Goal: Task Accomplishment & Management: Manage account settings

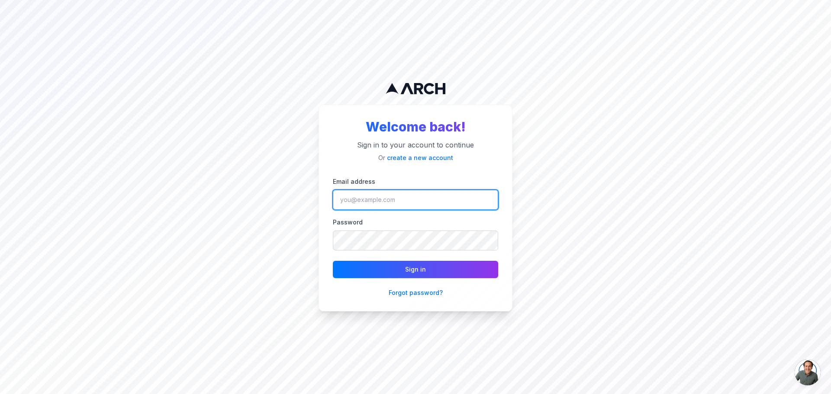
click at [405, 199] on input "Email address" at bounding box center [415, 200] width 165 height 20
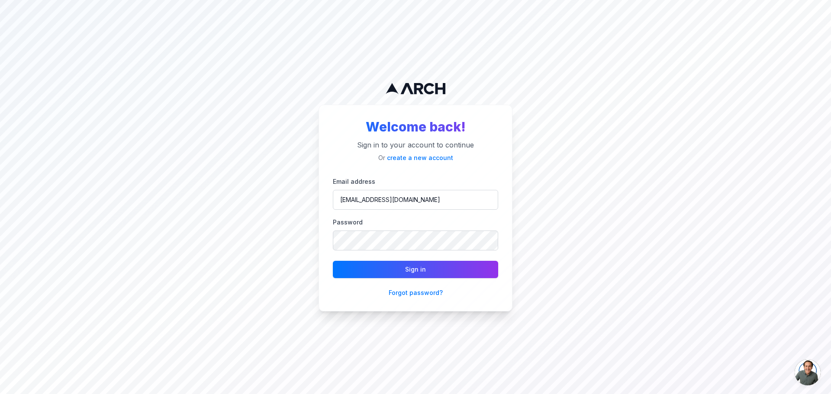
drag, startPoint x: 419, startPoint y: 210, endPoint x: 643, endPoint y: 175, distance: 227.0
click at [643, 175] on div "Welcome back! Sign in to your account to continue Or create a new account Email…" at bounding box center [415, 197] width 831 height 394
click at [480, 202] on input "JPerry@intermountainhs.com" at bounding box center [415, 200] width 165 height 20
type input "jperry@intermountainhs.com"
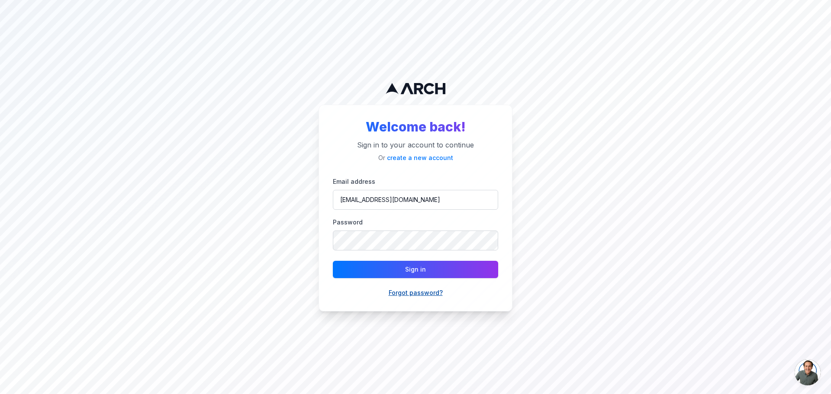
click at [424, 294] on button "Forgot password?" at bounding box center [416, 293] width 54 height 9
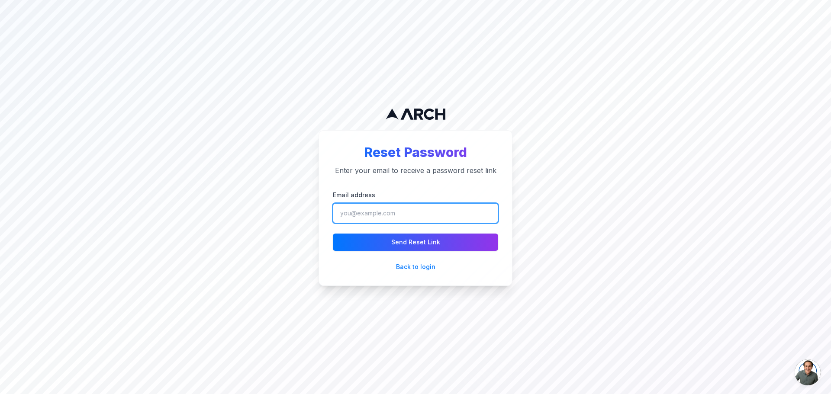
click at [418, 211] on input "Email address" at bounding box center [415, 214] width 165 height 20
type input "JPerry@intermountainhs.com"
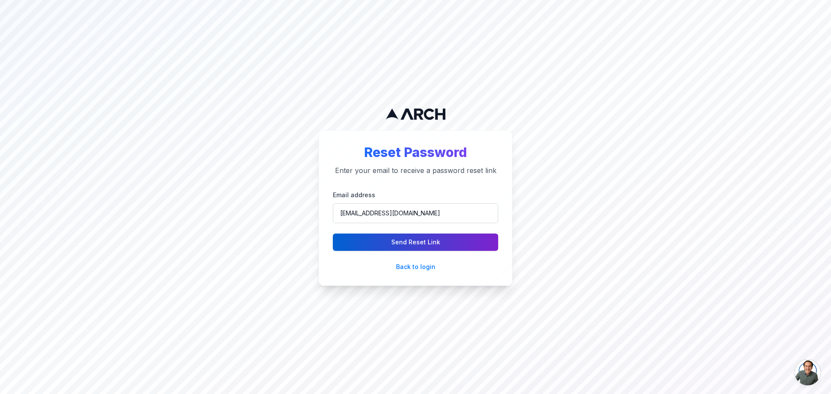
click at [424, 244] on button "Send Reset Link" at bounding box center [415, 242] width 165 height 17
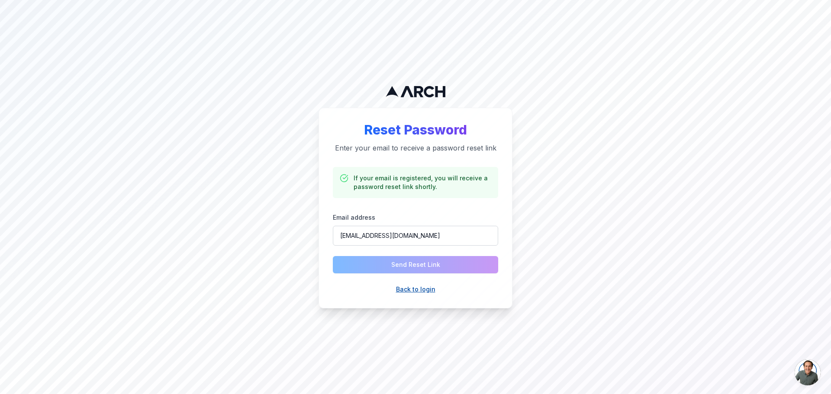
click at [425, 289] on button "Back to login" at bounding box center [415, 289] width 39 height 9
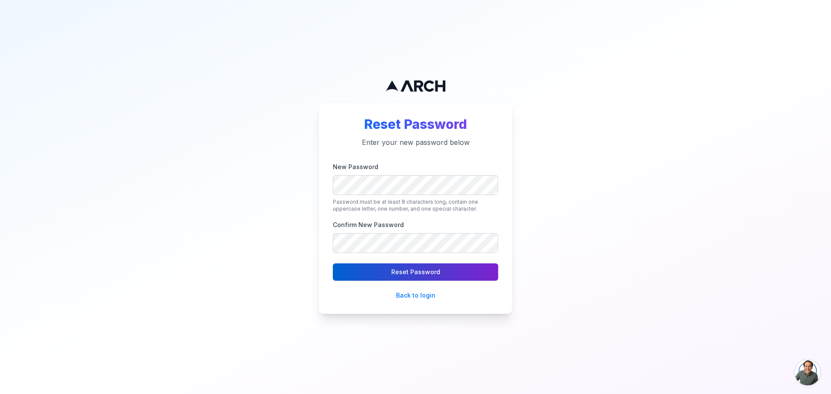
click at [398, 276] on button "Reset Password" at bounding box center [415, 272] width 165 height 17
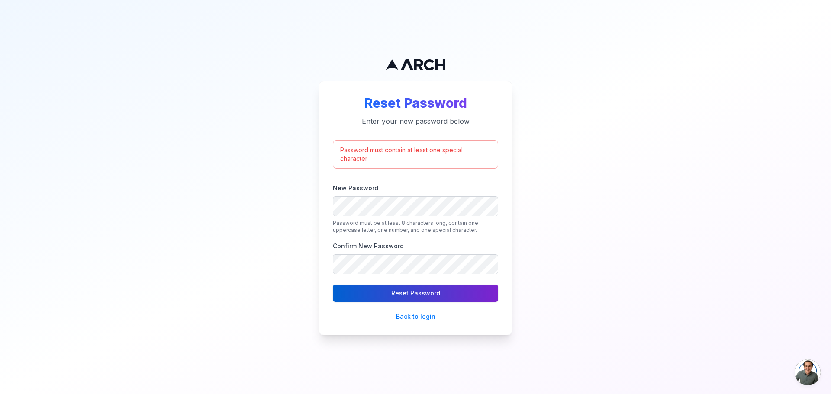
click at [404, 294] on button "Reset Password" at bounding box center [415, 293] width 165 height 17
click at [612, 220] on div "Reset Password Enter your new password below Password must contain at least one…" at bounding box center [415, 197] width 831 height 394
click at [420, 298] on button "Reset Password" at bounding box center [415, 293] width 165 height 17
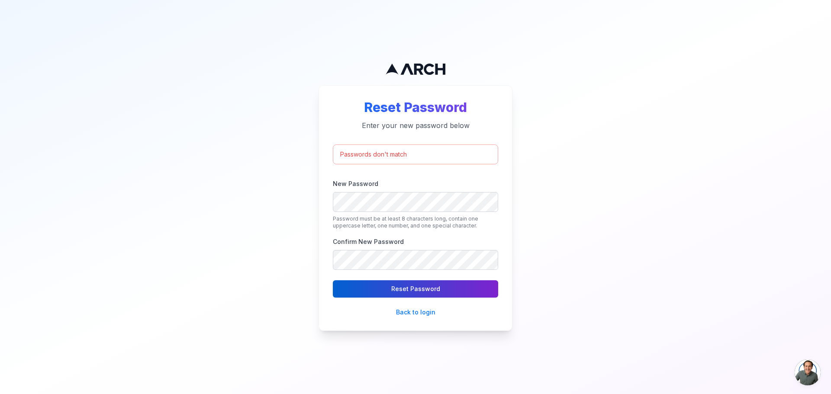
click at [421, 291] on button "Reset Password" at bounding box center [415, 289] width 165 height 17
click at [402, 287] on button "Reset Password" at bounding box center [415, 289] width 165 height 17
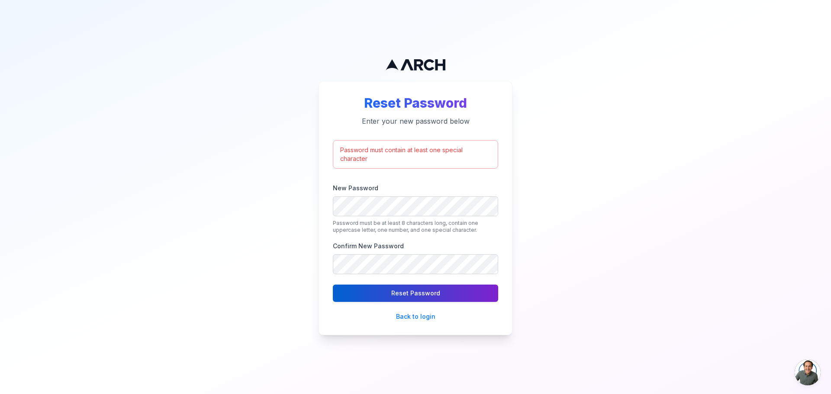
click at [403, 297] on button "Reset Password" at bounding box center [415, 293] width 165 height 17
click at [421, 297] on button "Reset Password" at bounding box center [415, 293] width 165 height 17
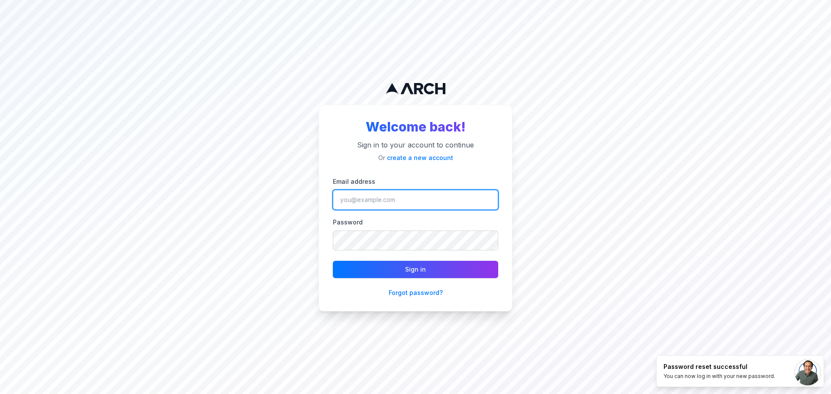
click at [385, 200] on input "Email address" at bounding box center [415, 200] width 165 height 20
type input "jperry@intermountainhs.com"
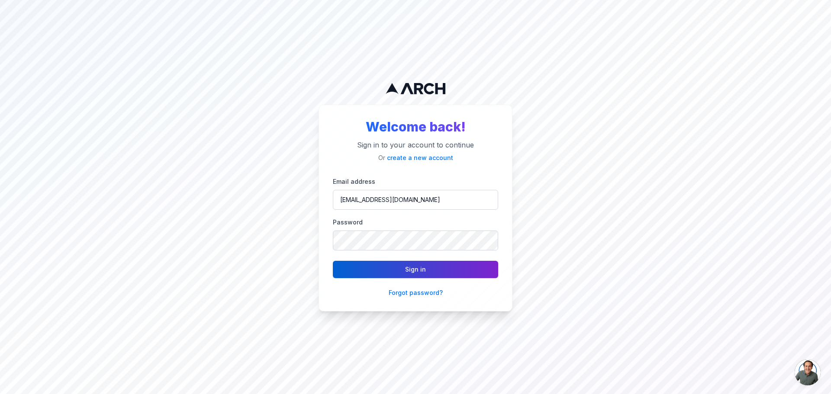
click at [381, 273] on button "Sign in" at bounding box center [415, 269] width 165 height 17
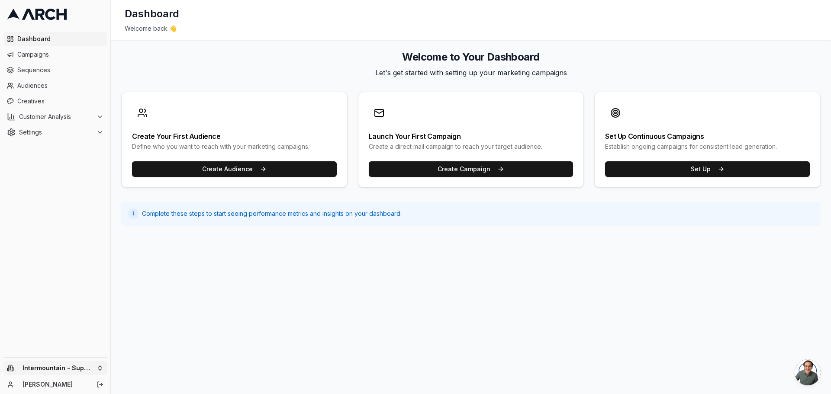
click at [98, 366] on html "Dashboard Campaigns Sequences Audiences Creatives Customer Analysis Settings In…" at bounding box center [415, 197] width 831 height 394
click at [285, 320] on html "Dashboard Campaigns Sequences Audiences Creatives Customer Analysis Settings In…" at bounding box center [415, 197] width 831 height 394
click at [101, 118] on icon at bounding box center [100, 116] width 7 height 7
click at [50, 129] on span "Overview" at bounding box center [46, 130] width 28 height 9
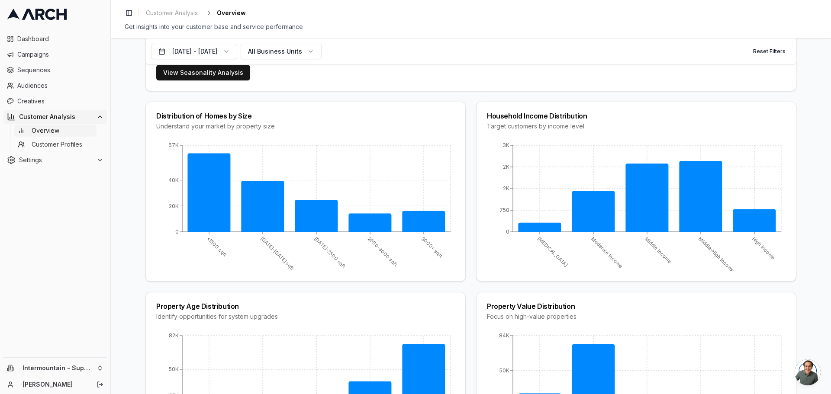
scroll to position [606, 0]
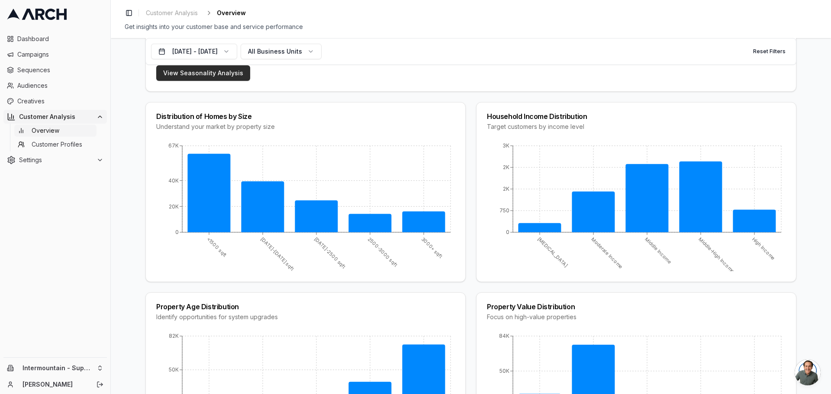
click at [164, 77] on link "View Seasonality Analysis" at bounding box center [203, 73] width 94 height 16
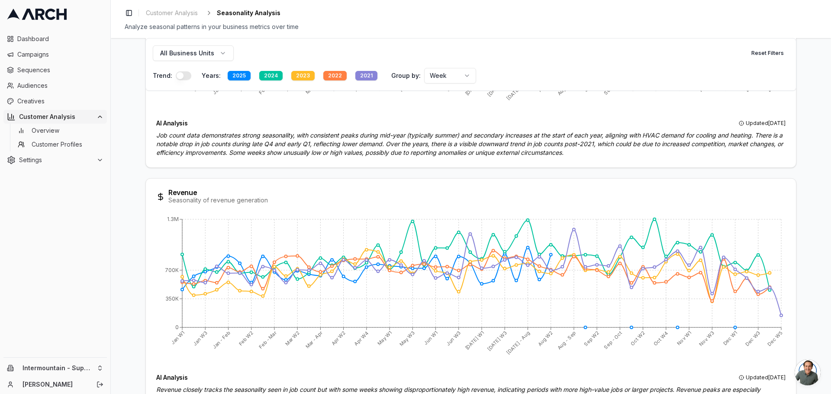
scroll to position [274, 0]
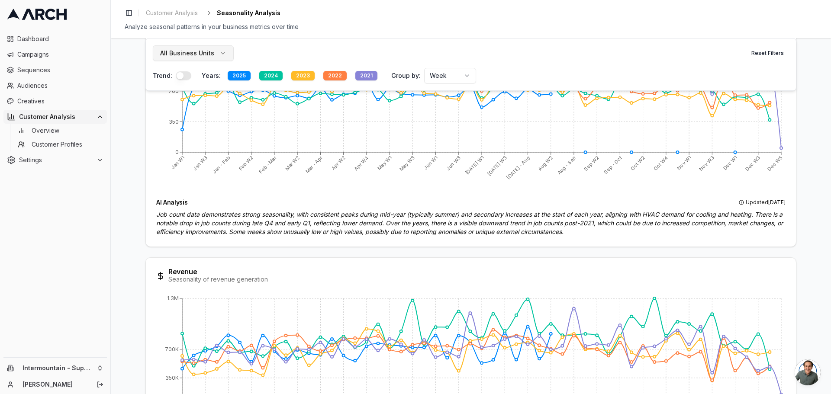
click at [219, 49] on button "All Business Units" at bounding box center [193, 53] width 81 height 16
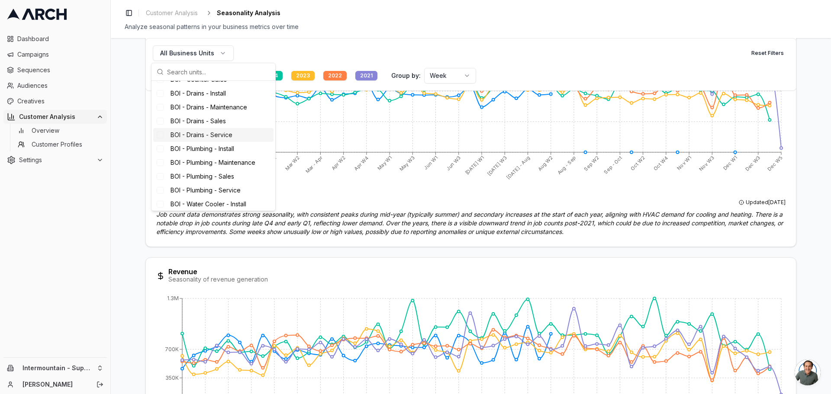
scroll to position [0, 0]
click at [158, 88] on div "Suggestions" at bounding box center [160, 89] width 7 height 7
click at [160, 109] on div "Suggestions" at bounding box center [160, 106] width 7 height 7
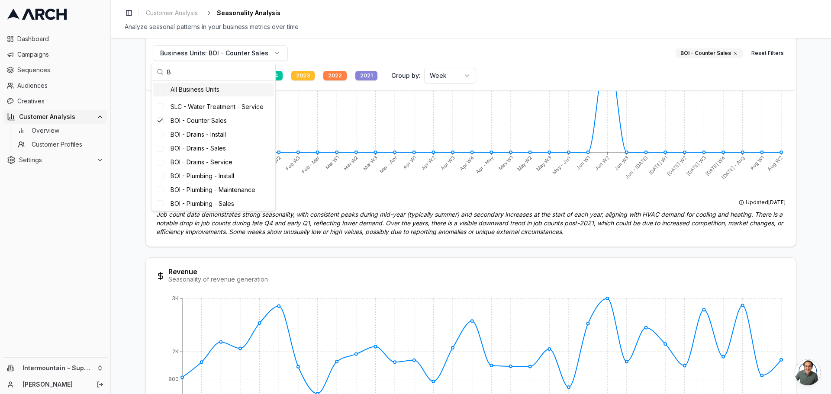
click at [188, 71] on input "B" at bounding box center [218, 71] width 103 height 17
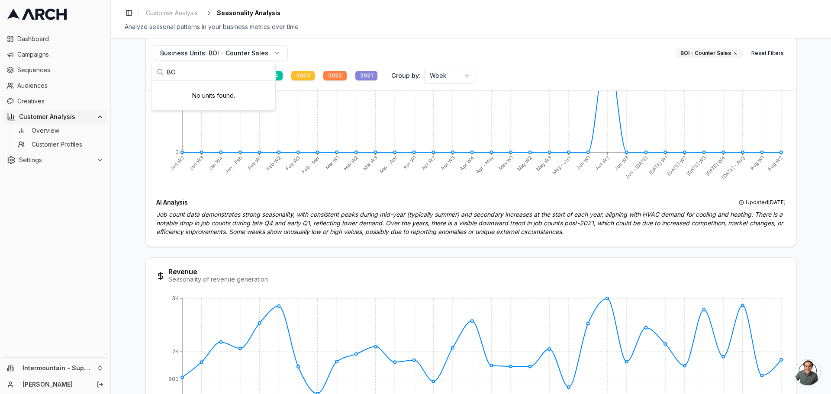
type input "B"
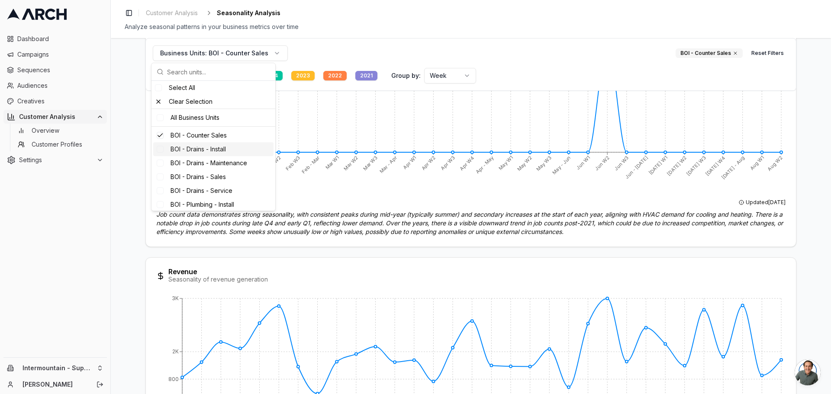
click at [158, 151] on div "Suggestions" at bounding box center [160, 149] width 7 height 7
click at [159, 165] on div "Suggestions" at bounding box center [160, 163] width 7 height 7
click at [161, 178] on div "Suggestions" at bounding box center [160, 177] width 7 height 7
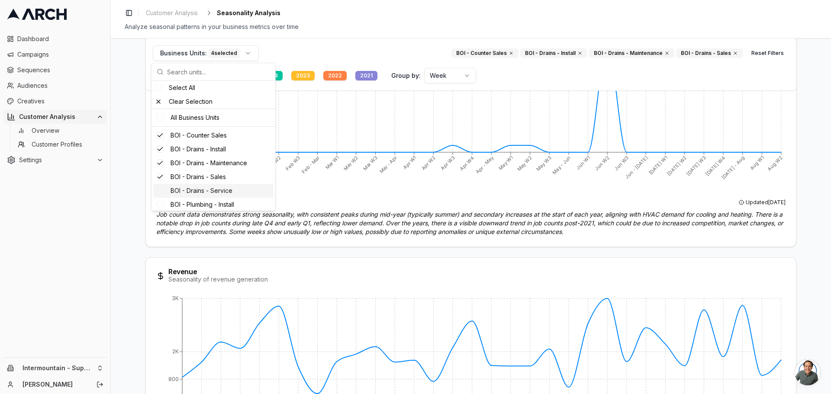
click at [161, 192] on div "Suggestions" at bounding box center [160, 191] width 7 height 7
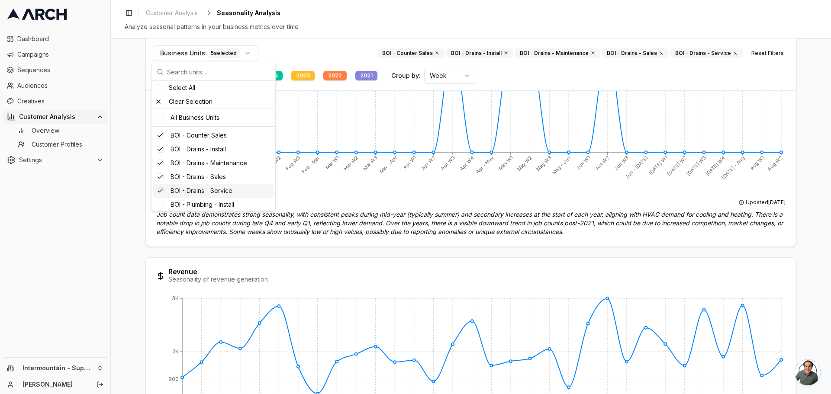
scroll to position [87, 0]
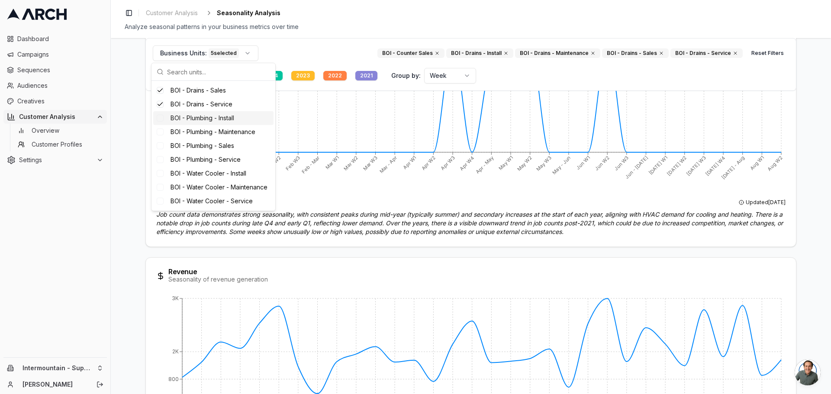
click at [163, 116] on div "Suggestions" at bounding box center [160, 118] width 7 height 7
click at [162, 135] on div "Suggestions" at bounding box center [160, 132] width 7 height 7
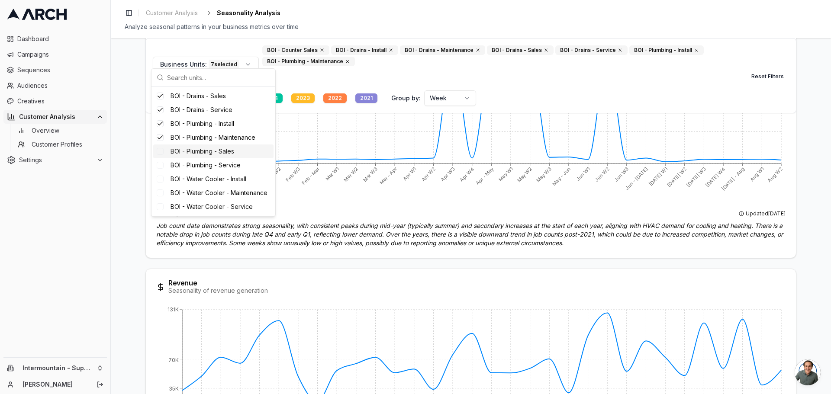
click at [160, 153] on div "Suggestions" at bounding box center [160, 151] width 7 height 7
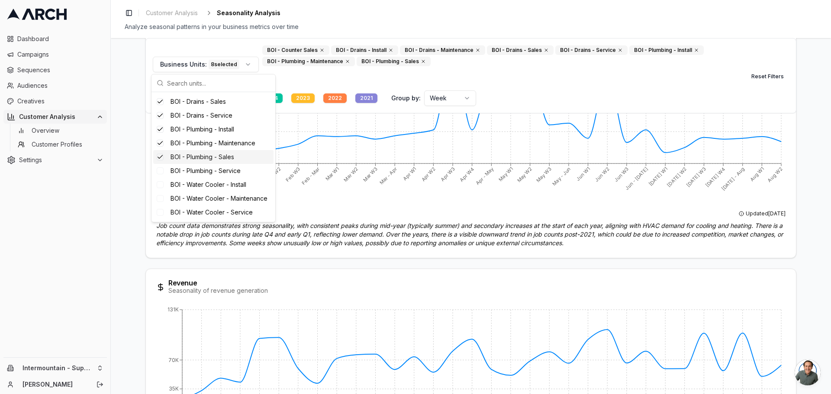
scroll to position [297, 0]
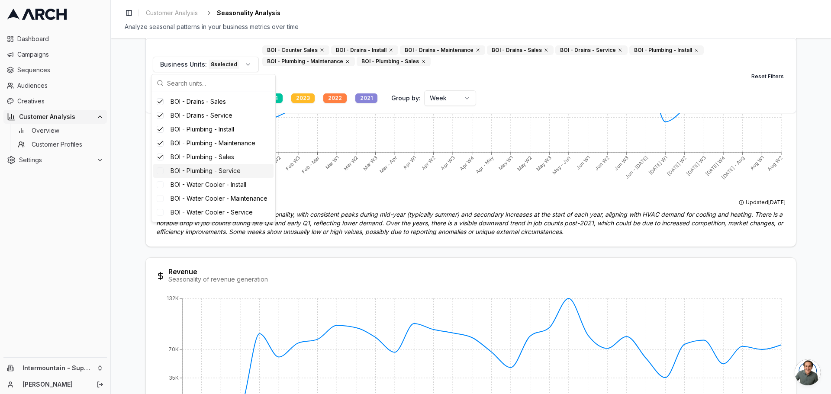
click at [162, 171] on div "Suggestions" at bounding box center [160, 171] width 7 height 7
click at [164, 186] on div "BOI - Water Cooler - Install" at bounding box center [213, 185] width 120 height 14
click at [163, 206] on div "BOI - Water Cooler - Maintenance" at bounding box center [213, 199] width 120 height 14
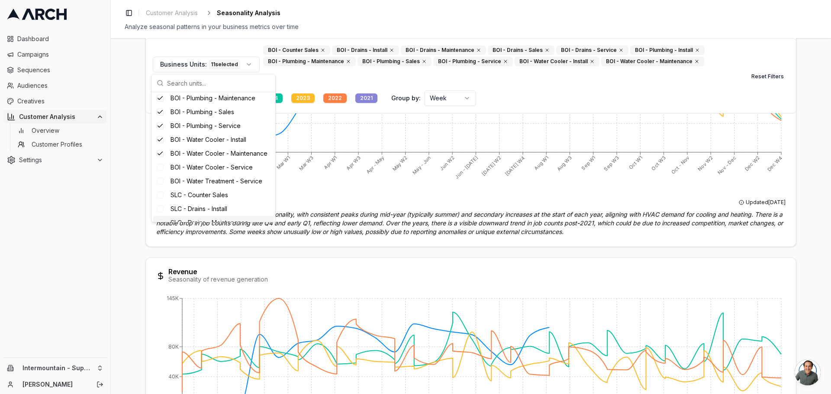
scroll to position [173, 0]
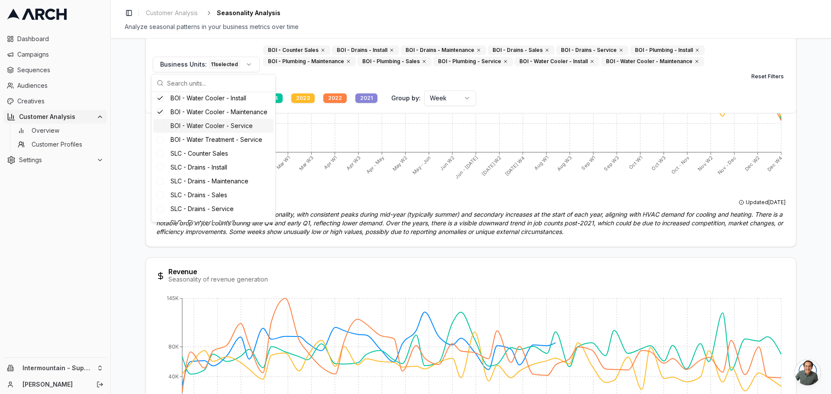
click at [163, 129] on div "Suggestions" at bounding box center [160, 126] width 7 height 7
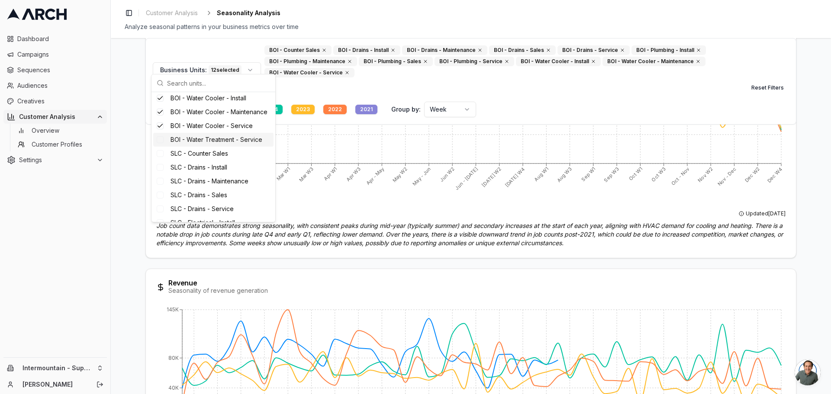
click at [163, 143] on div "Suggestions" at bounding box center [160, 139] width 7 height 7
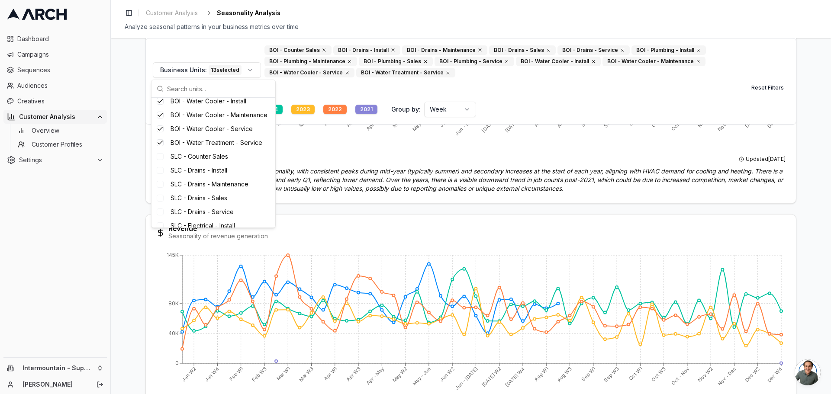
scroll to position [0, 0]
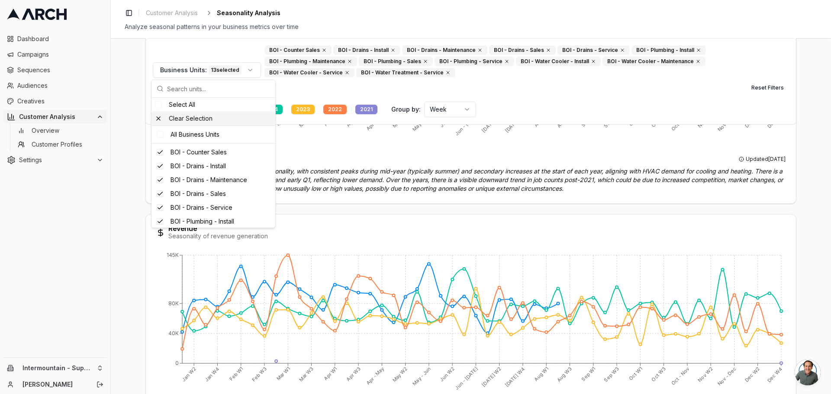
click at [157, 119] on div "Clear Selection" at bounding box center [214, 119] width 124 height 14
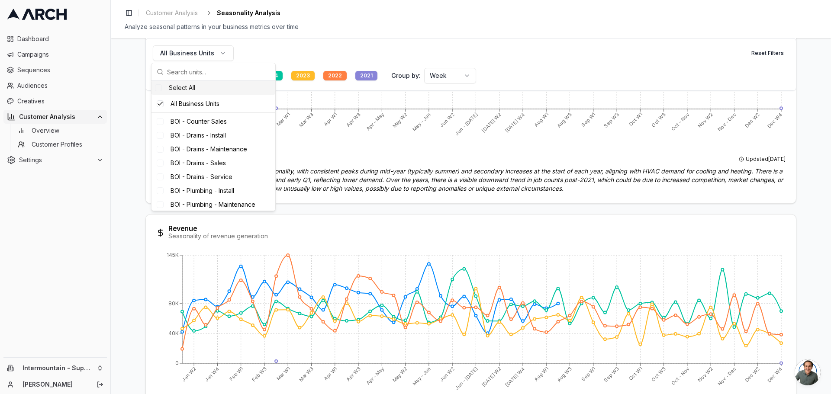
click at [161, 91] on div "Select All" at bounding box center [214, 88] width 124 height 14
click at [139, 126] on div "Seasonality Analysis Business Units: 51 selected Reset Filters Trend: Years: 20…" at bounding box center [471, 361] width 665 height 1252
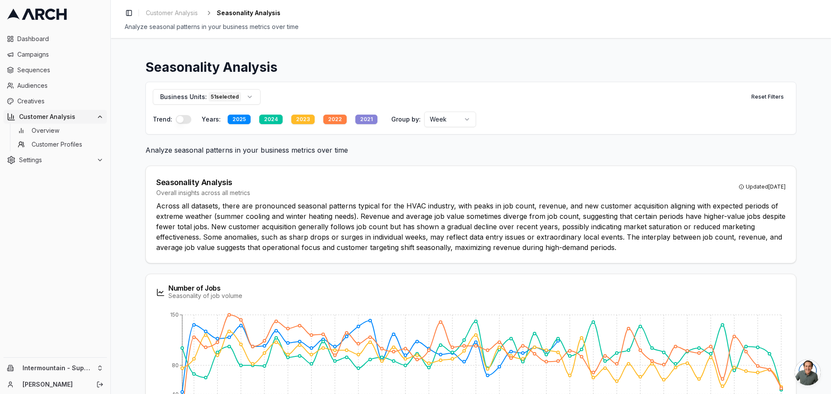
scroll to position [0, 0]
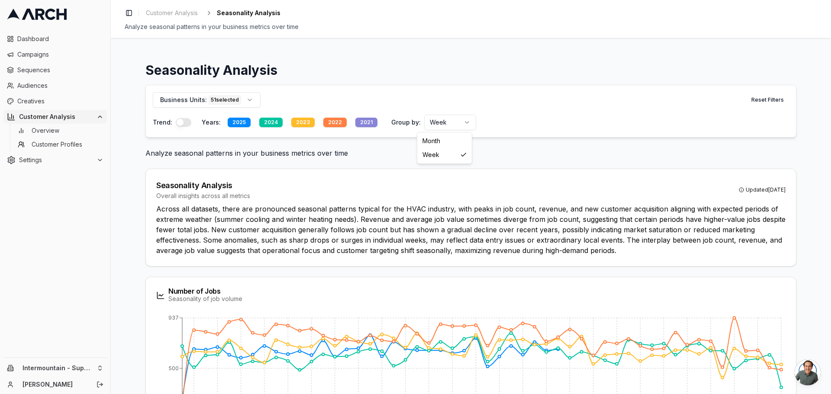
click at [449, 125] on html "Dashboard Campaigns Sequences Audiences Creatives Customer Analysis Overview Cu…" at bounding box center [415, 197] width 831 height 394
click at [137, 160] on html "Dashboard Campaigns Sequences Audiences Creatives Customer Analysis Overview Cu…" at bounding box center [415, 197] width 831 height 394
click at [184, 126] on button "button" at bounding box center [184, 122] width 16 height 9
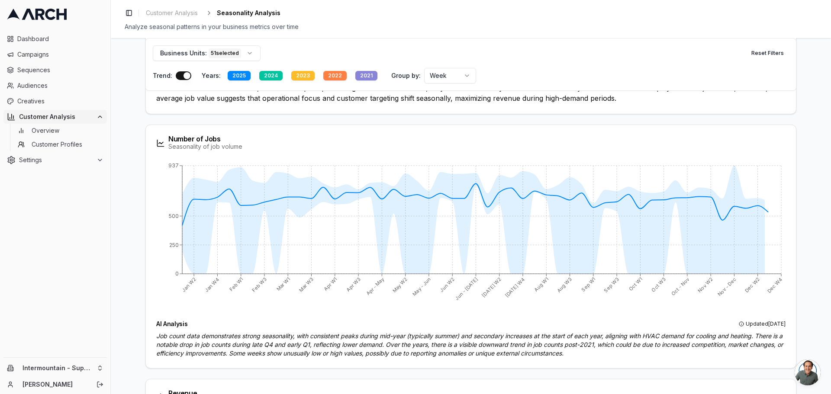
scroll to position [173, 0]
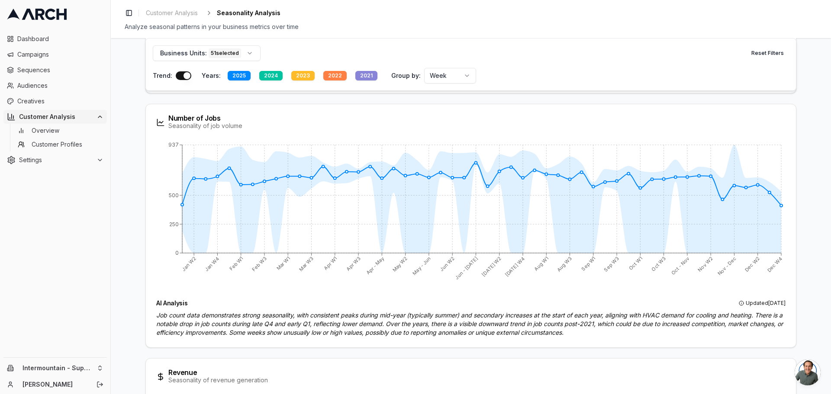
click at [430, 79] on html "Dashboard Campaigns Sequences Audiences Creatives Customer Analysis Overview Cu…" at bounding box center [415, 197] width 831 height 394
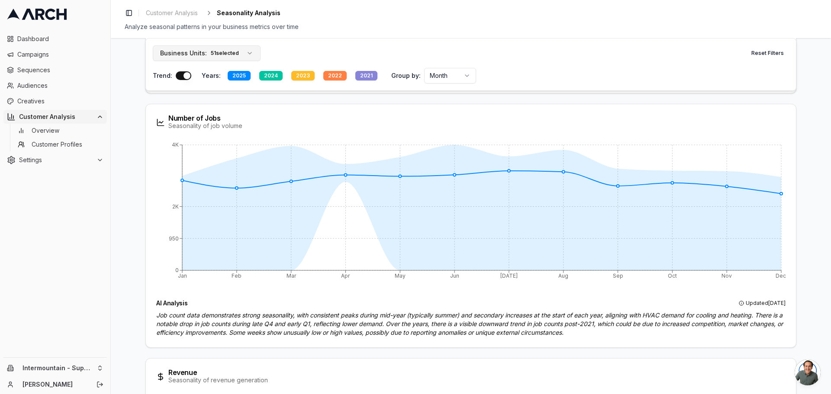
click at [249, 55] on button "Business Units: 51 selected" at bounding box center [207, 53] width 108 height 16
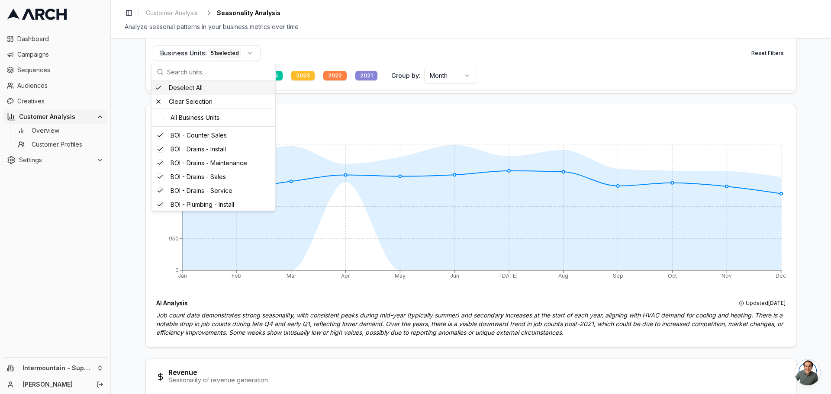
click at [159, 91] on div "Suggestions" at bounding box center [158, 87] width 7 height 7
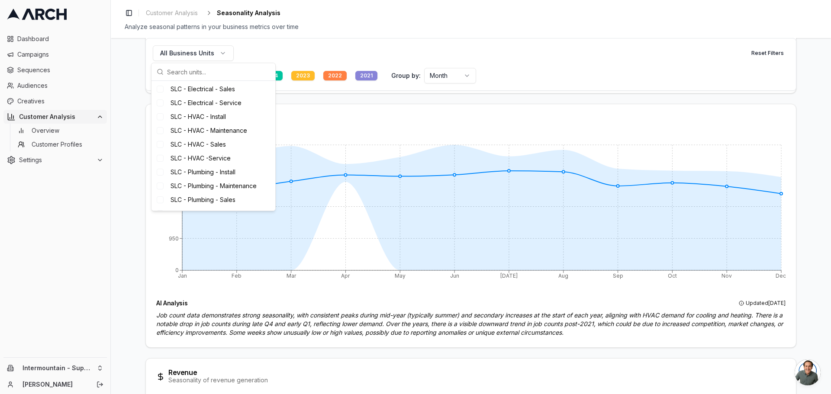
scroll to position [346, 0]
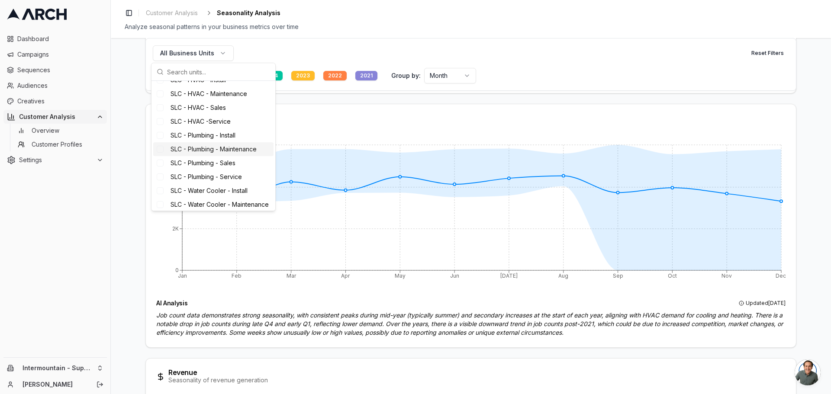
click at [159, 153] on div "Suggestions" at bounding box center [160, 149] width 7 height 7
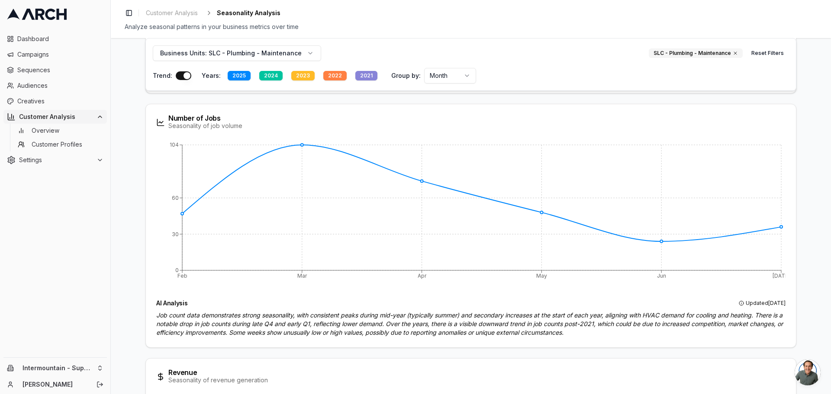
drag, startPoint x: 176, startPoint y: 75, endPoint x: 705, endPoint y: 65, distance: 528.4
click at [693, 68] on div "Trend: Years: 2025 2024 2023 2022 2021 Group by: Month" at bounding box center [471, 76] width 637 height 16
click at [760, 52] on button "Reset Filters" at bounding box center [768, 53] width 43 height 14
click at [182, 73] on button "button" at bounding box center [184, 75] width 16 height 9
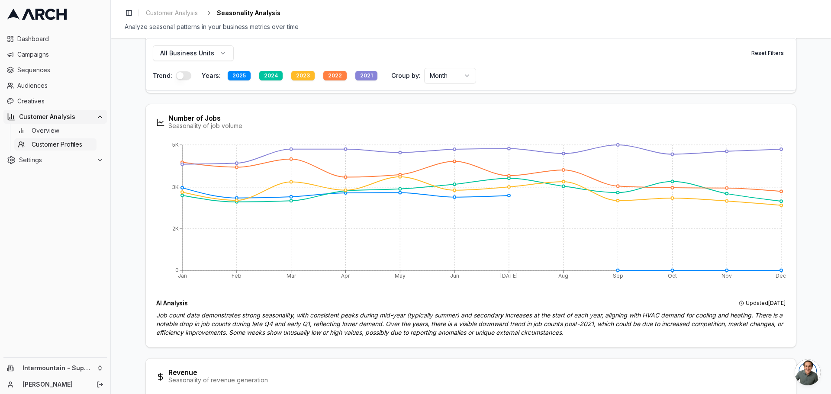
click at [70, 146] on span "Customer Profiles" at bounding box center [57, 144] width 51 height 9
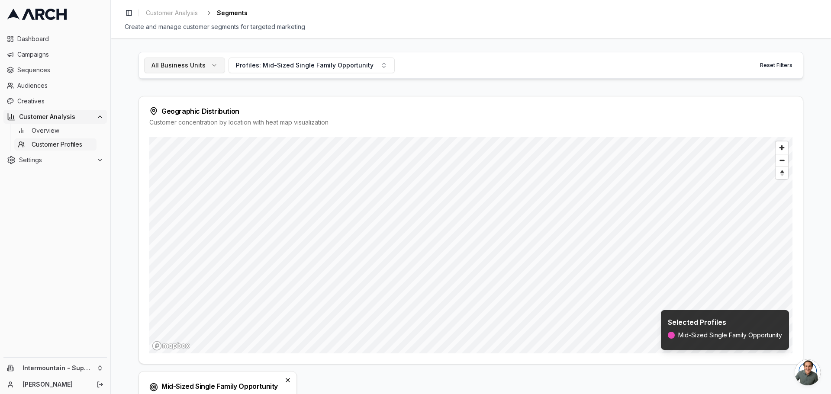
click at [191, 61] on button "All Business Units" at bounding box center [184, 66] width 81 height 16
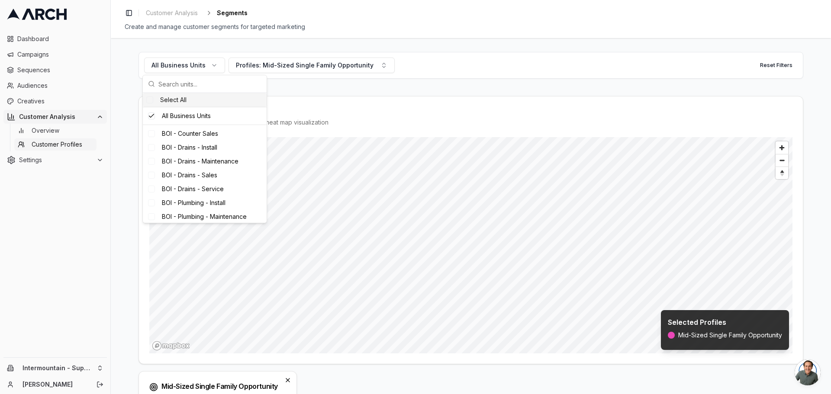
click at [136, 127] on div "All Business Units Profiles: Mid-Sized Single Family Opportunity Reset Filters …" at bounding box center [471, 216] width 721 height 356
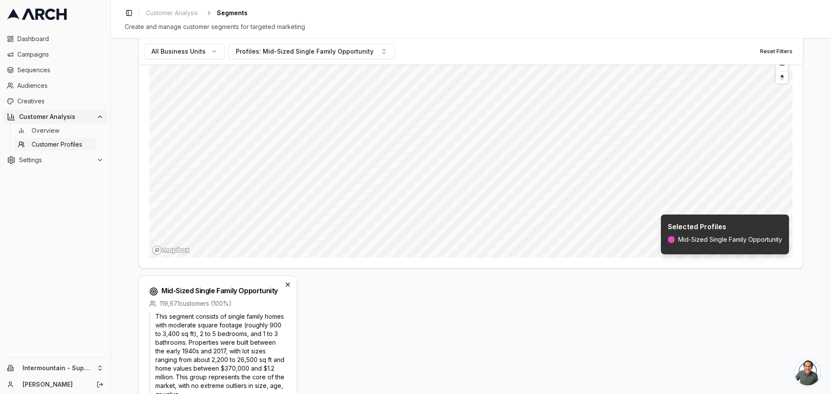
scroll to position [173, 0]
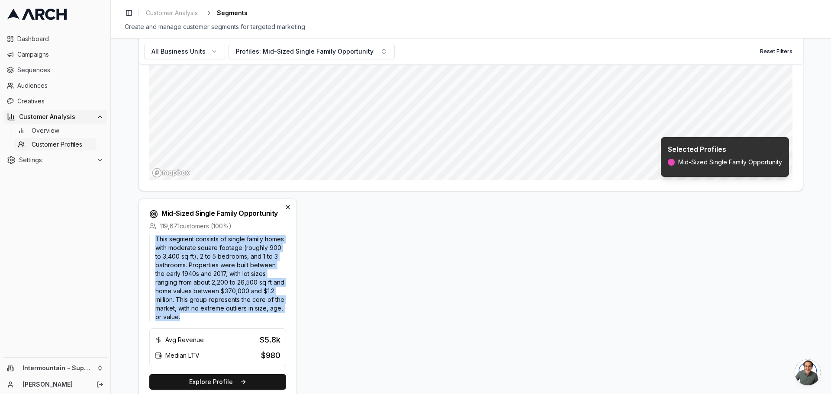
drag, startPoint x: 186, startPoint y: 316, endPoint x: 149, endPoint y: 236, distance: 87.8
click at [149, 236] on p "This segment consists of single family homes with moderate square footage (roug…" at bounding box center [217, 278] width 137 height 87
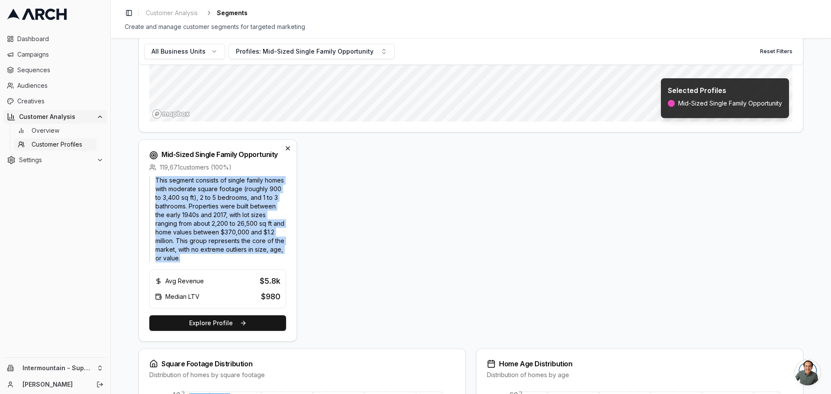
scroll to position [228, 0]
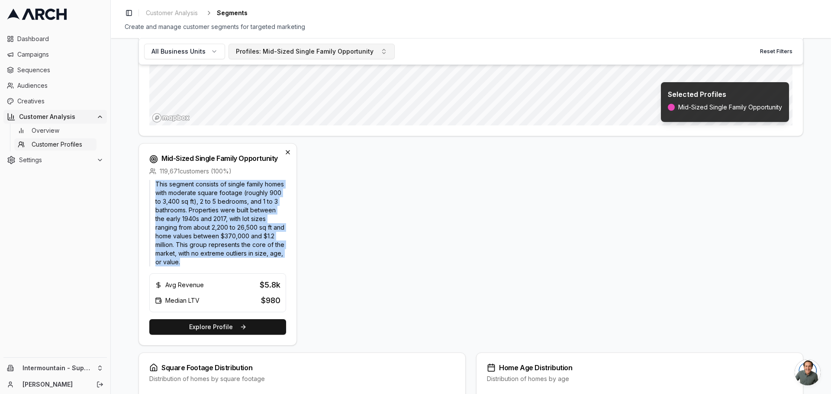
click at [316, 54] on div "Profiles: Mid-Sized Single Family Opportunity" at bounding box center [305, 51] width 138 height 9
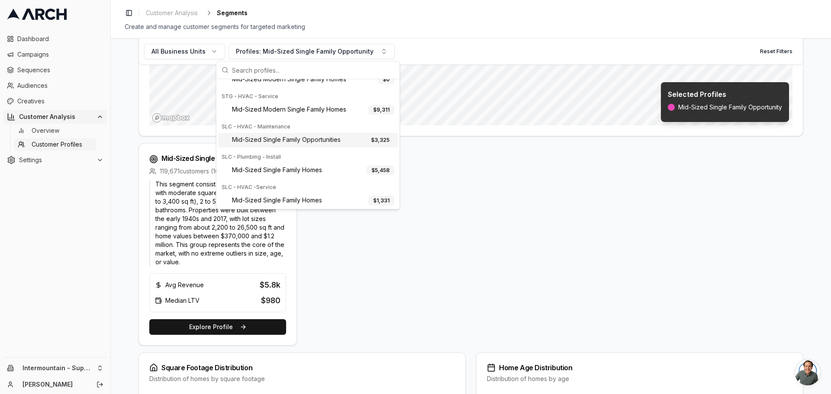
scroll to position [173, 0]
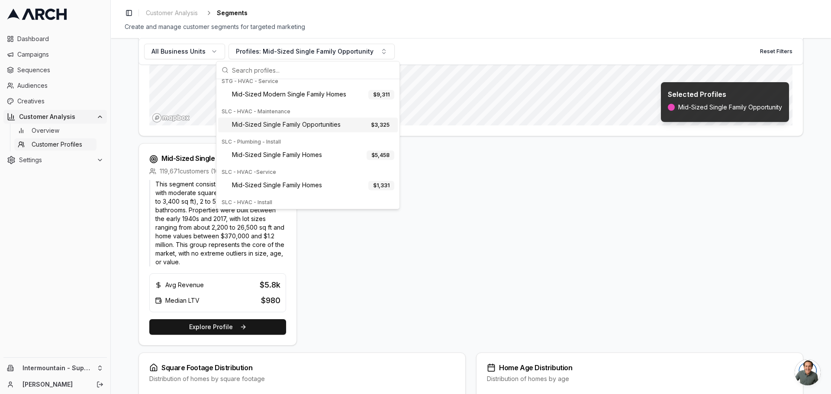
click at [366, 126] on div "$ 3,325" at bounding box center [380, 125] width 28 height 10
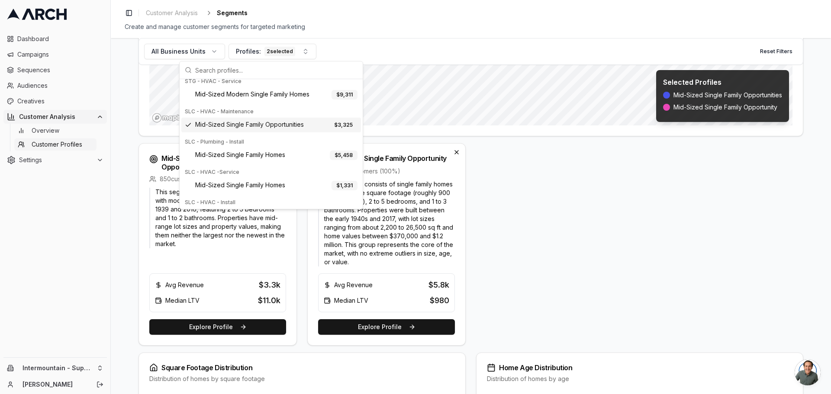
click at [519, 226] on div "Mid-Sized Single Family Opportunities 850 customers ( 100 %) This segment consi…" at bounding box center [471, 244] width 665 height 203
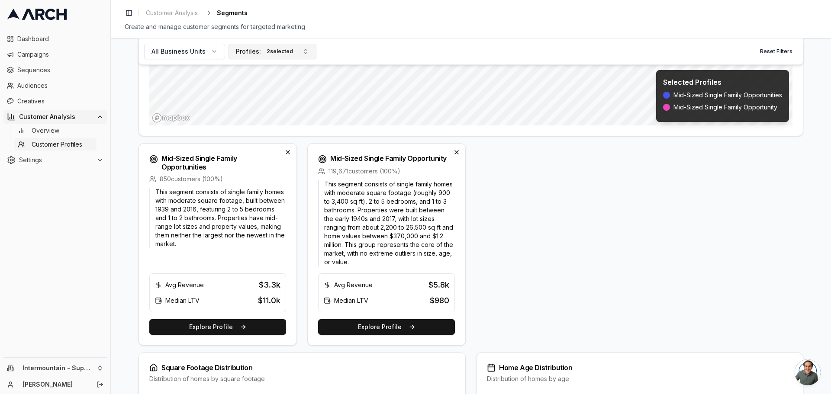
click at [256, 47] on div "Profiles: 2 selected" at bounding box center [265, 52] width 59 height 10
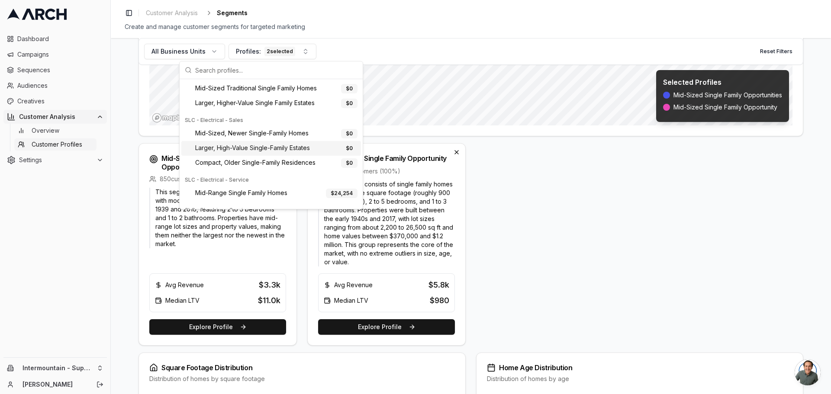
scroll to position [250, 0]
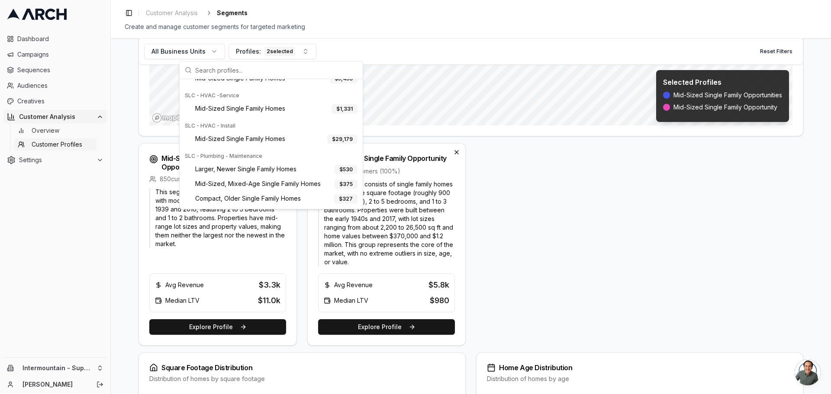
click at [606, 213] on div "Mid-Sized Single Family Opportunities 850 customers ( 100 %) This segment consi…" at bounding box center [471, 244] width 665 height 203
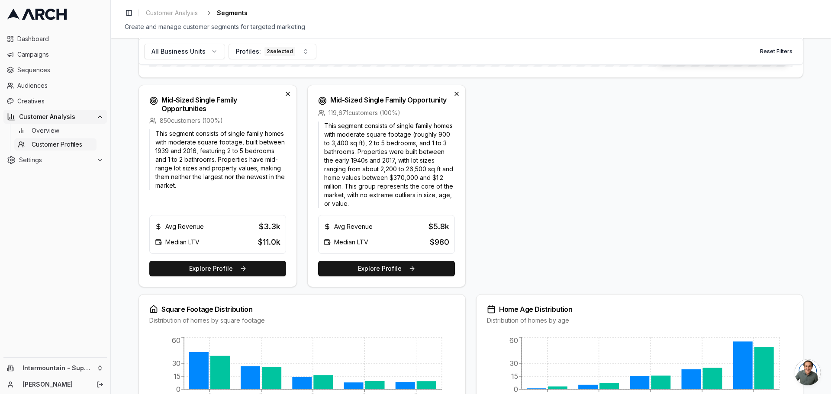
scroll to position [272, 0]
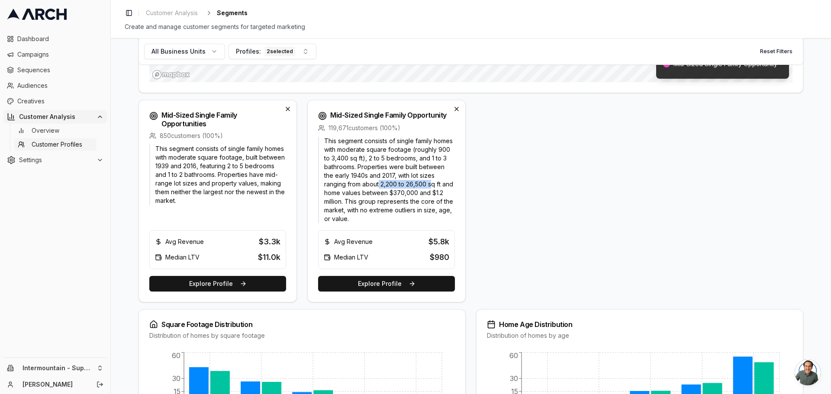
drag, startPoint x: 378, startPoint y: 186, endPoint x: 429, endPoint y: 188, distance: 51.1
click at [429, 188] on p "This segment consists of single family homes with moderate square footage (roug…" at bounding box center [386, 180] width 137 height 87
click at [543, 150] on div "Mid-Sized Single Family Opportunities 850 customers ( 100 %) This segment consi…" at bounding box center [471, 201] width 665 height 203
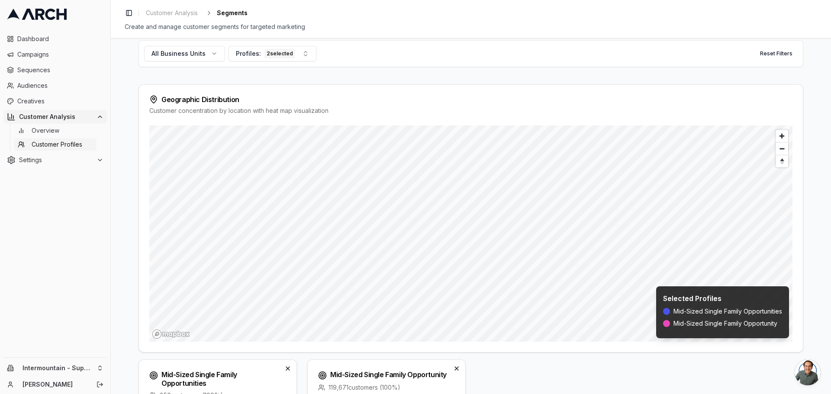
scroll to position [142, 0]
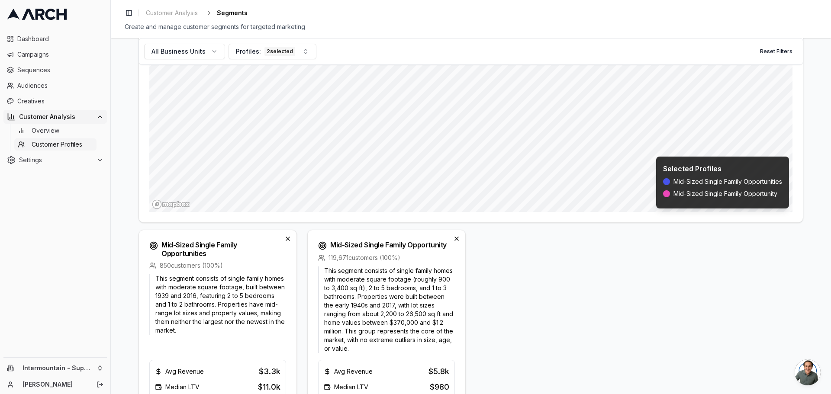
drag, startPoint x: 492, startPoint y: 373, endPoint x: 496, endPoint y: 282, distance: 90.6
click at [496, 282] on div "Mid-Sized Single Family Opportunities 850 customers ( 100 %) This segment consi…" at bounding box center [471, 331] width 665 height 203
click at [36, 89] on span "Audiences" at bounding box center [60, 85] width 86 height 9
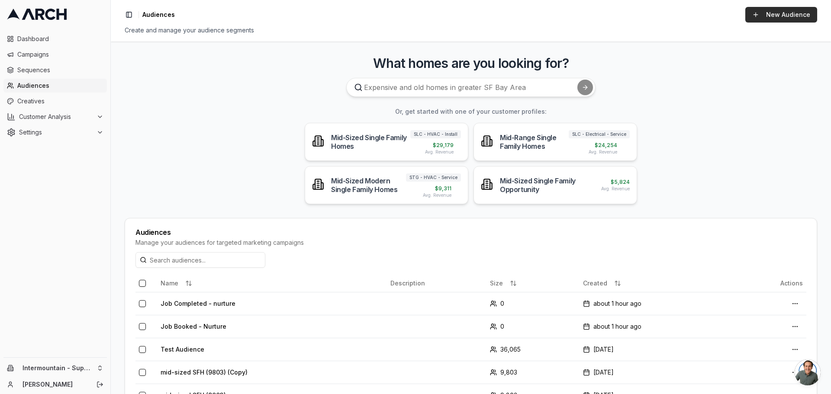
click at [770, 15] on link "New Audience" at bounding box center [782, 15] width 72 height 16
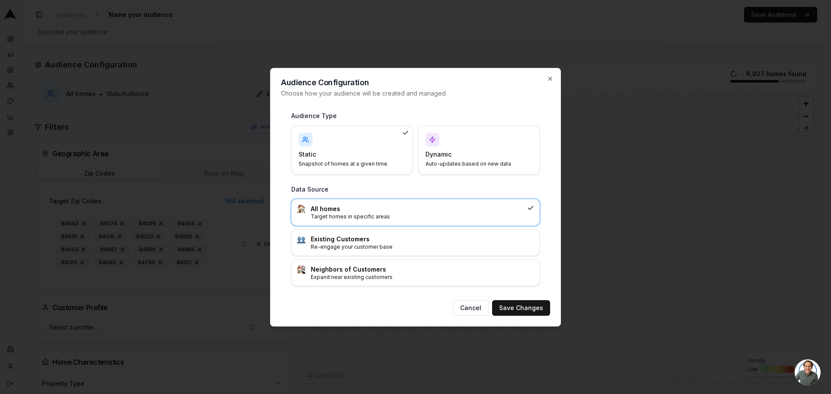
click at [460, 156] on h4 "Dynamic" at bounding box center [474, 154] width 97 height 9
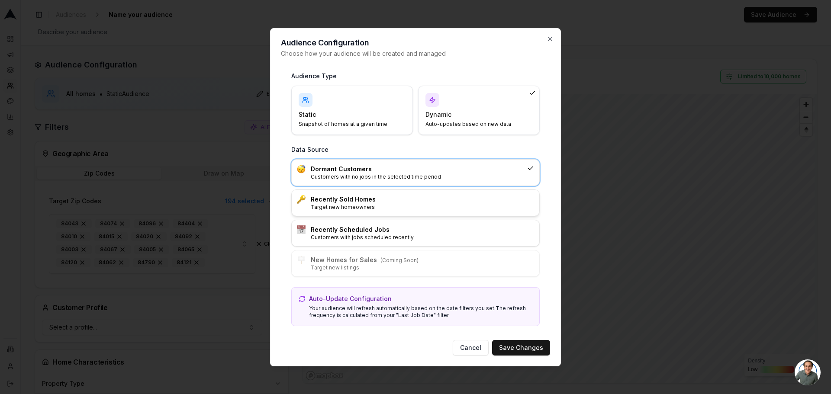
click at [401, 199] on h3 "Recently Sold Homes" at bounding box center [422, 199] width 223 height 9
click at [398, 227] on h3 "Recently Scheduled Jobs" at bounding box center [422, 230] width 223 height 9
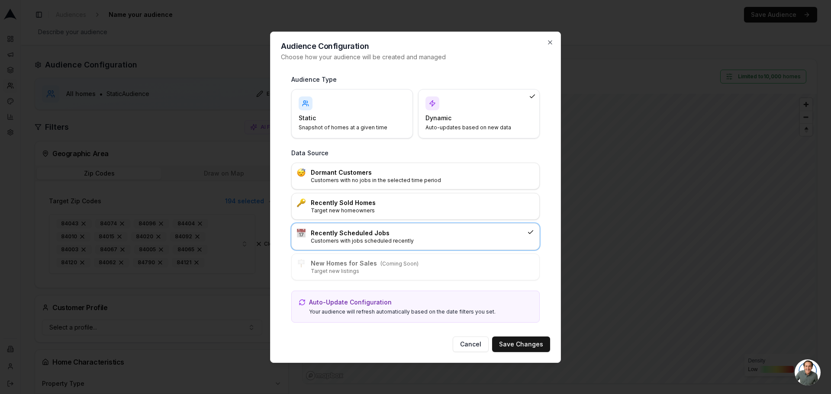
click at [390, 309] on p "Your audience will refresh automatically based on the date filters you set." at bounding box center [420, 312] width 223 height 7
click at [353, 304] on p "Auto-Update Configuration" at bounding box center [350, 302] width 83 height 9
drag, startPoint x: 550, startPoint y: 44, endPoint x: 508, endPoint y: 171, distance: 133.4
click at [508, 171] on div "Audience Configuration Choose how your audience will be created and managed Aud…" at bounding box center [415, 198] width 291 height 332
click at [434, 167] on div "Dormant Customers Customers with no jobs in the selected time period" at bounding box center [416, 176] width 248 height 26
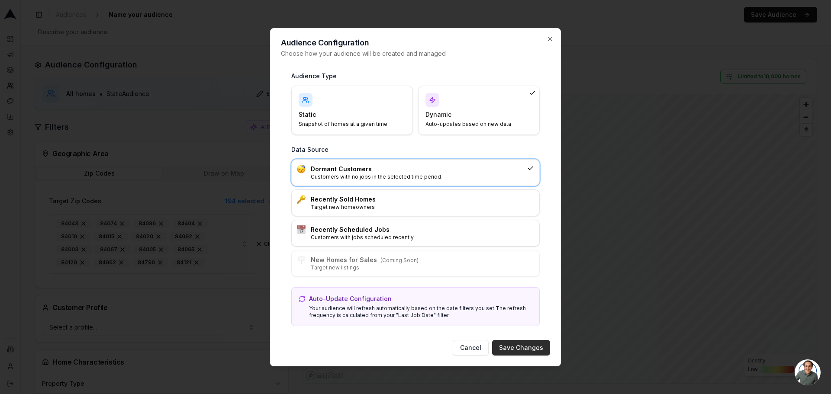
click at [527, 347] on button "Save Changes" at bounding box center [521, 348] width 58 height 16
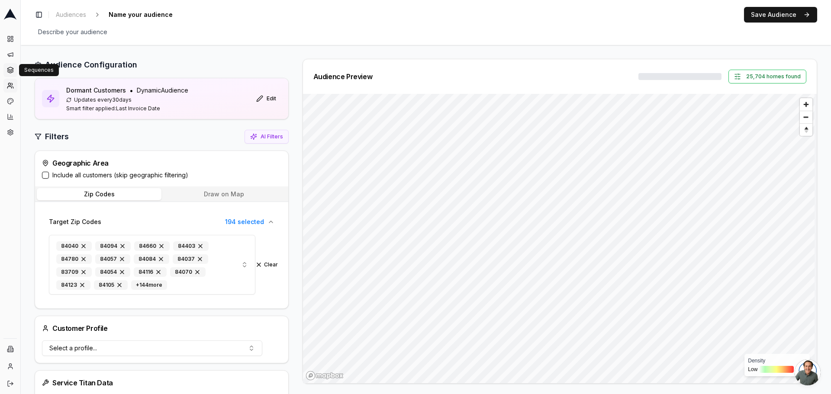
click at [9, 72] on icon at bounding box center [10, 71] width 6 height 1
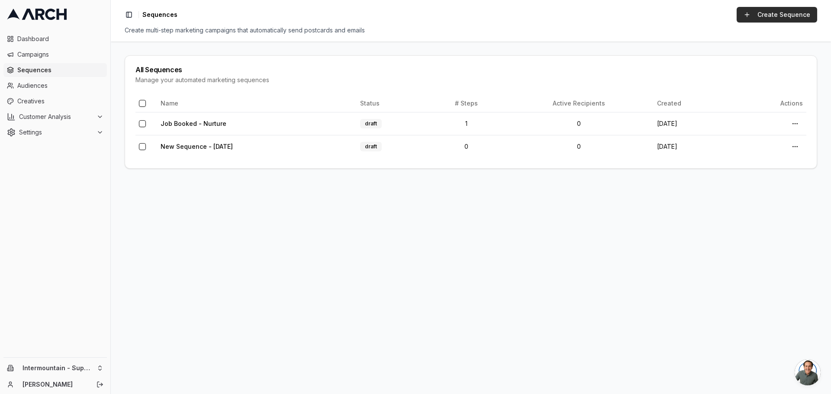
click at [779, 15] on link "Create Sequence" at bounding box center [777, 15] width 81 height 16
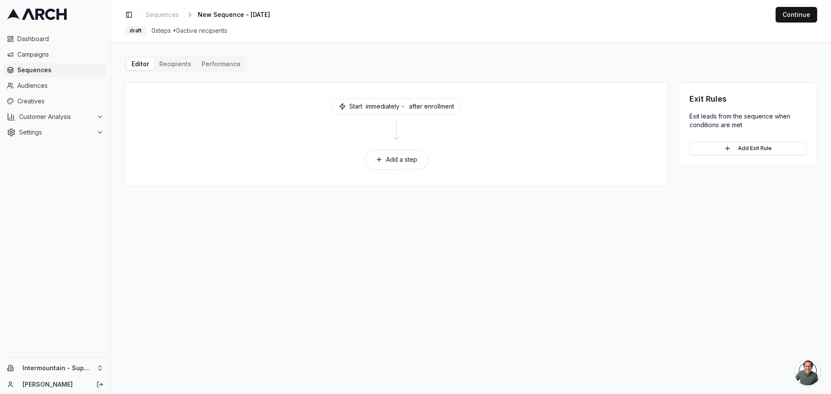
click at [403, 158] on button "Add a step" at bounding box center [397, 159] width 64 height 21
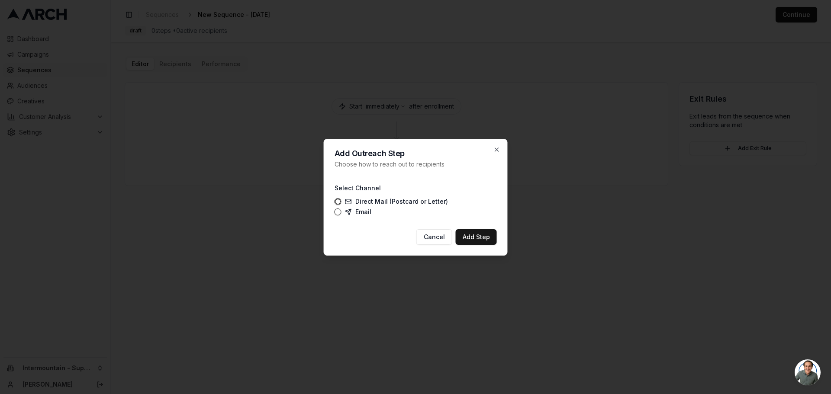
click at [340, 211] on button "Email" at bounding box center [338, 212] width 7 height 7
click at [471, 239] on button "Add Step" at bounding box center [476, 238] width 41 height 16
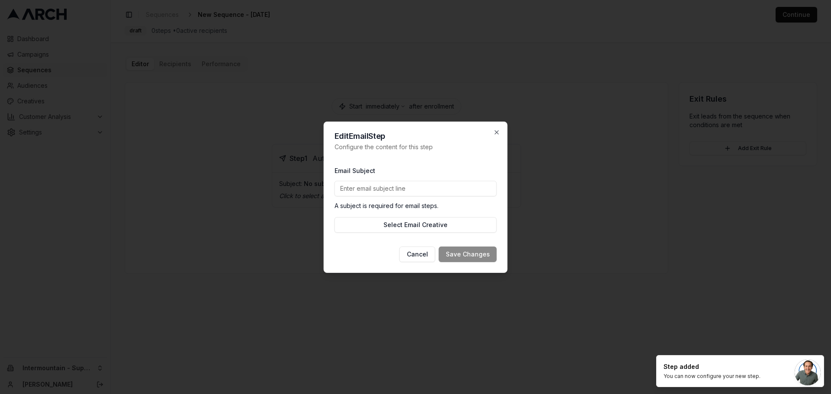
click at [427, 195] on input "Email Subject" at bounding box center [416, 189] width 162 height 16
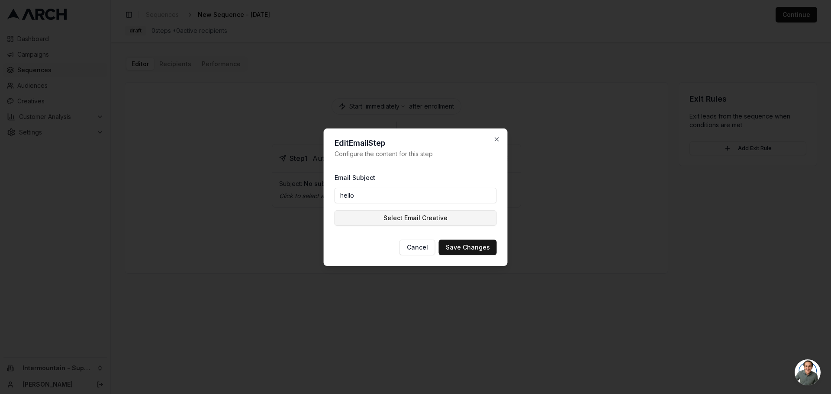
type input "hello"
click at [430, 221] on button "Select Email Creative" at bounding box center [416, 218] width 162 height 16
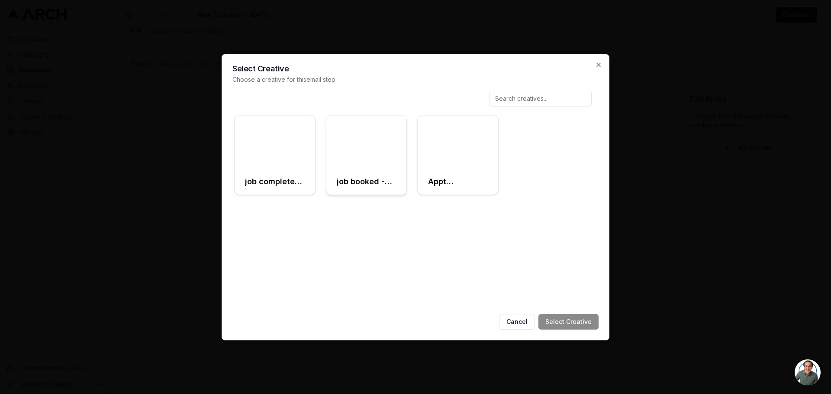
click at [365, 132] on div at bounding box center [367, 143] width 81 height 54
click at [572, 317] on button "Select Creative" at bounding box center [569, 322] width 60 height 16
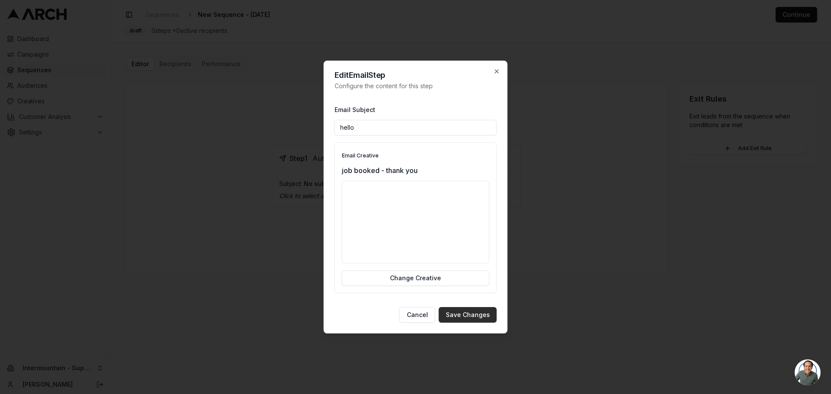
click at [482, 314] on button "Save Changes" at bounding box center [468, 315] width 58 height 16
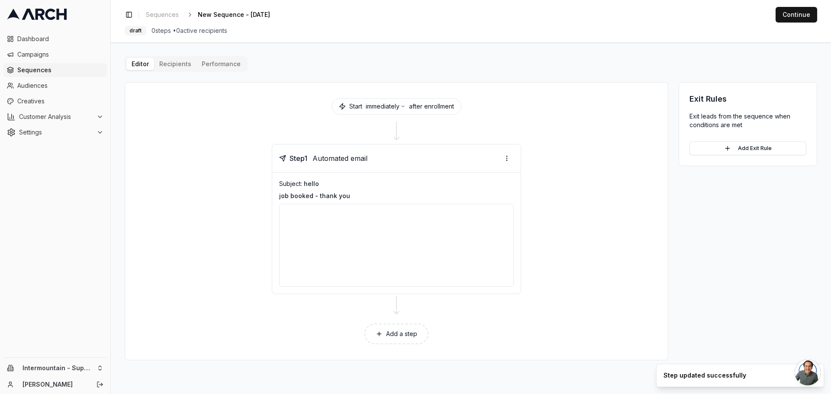
click at [382, 336] on icon at bounding box center [379, 334] width 7 height 7
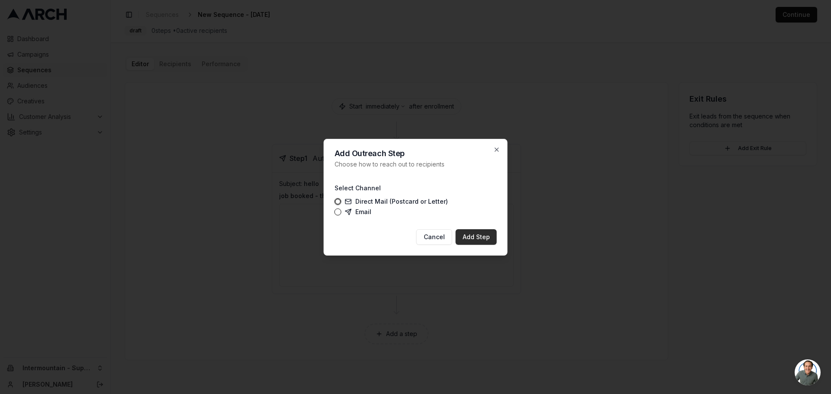
click at [471, 236] on button "Add Step" at bounding box center [476, 238] width 41 height 16
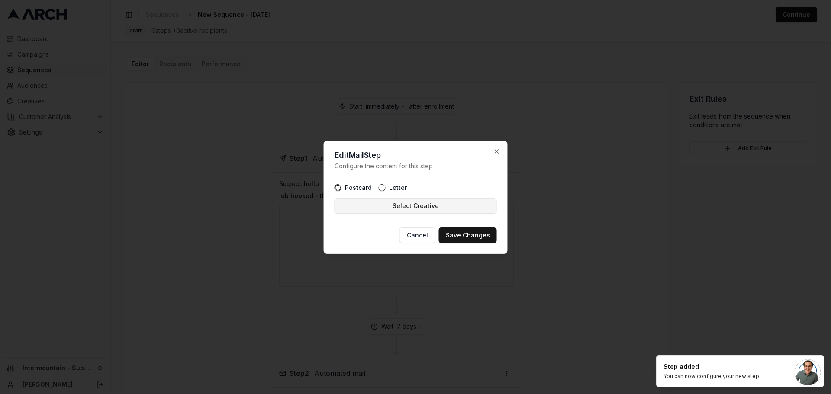
click at [387, 204] on button "Select Creative" at bounding box center [416, 206] width 162 height 16
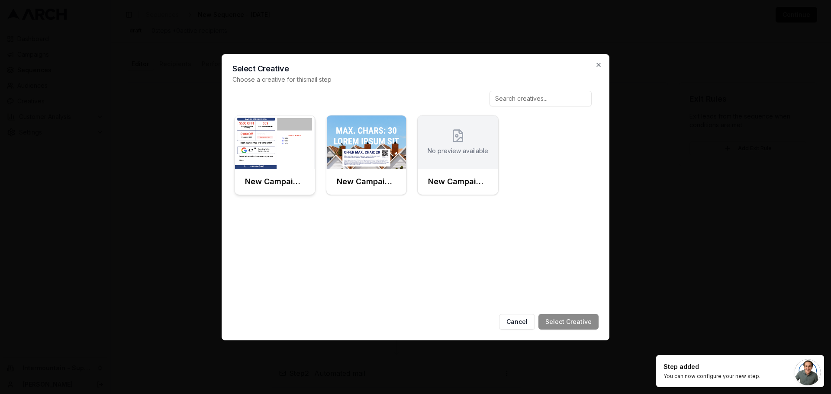
click at [283, 150] on img at bounding box center [275, 143] width 81 height 54
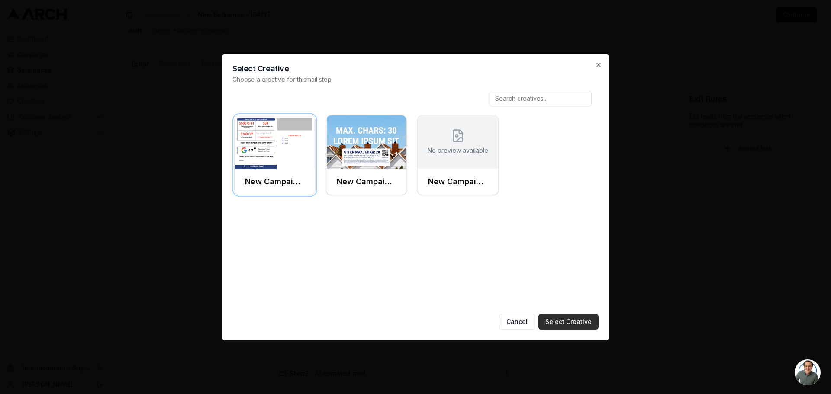
click at [560, 327] on button "Select Creative" at bounding box center [569, 322] width 60 height 16
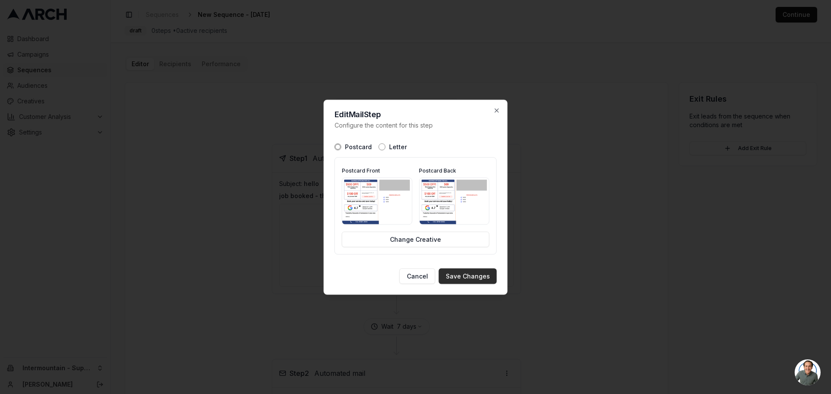
click at [460, 276] on button "Save Changes" at bounding box center [468, 276] width 58 height 16
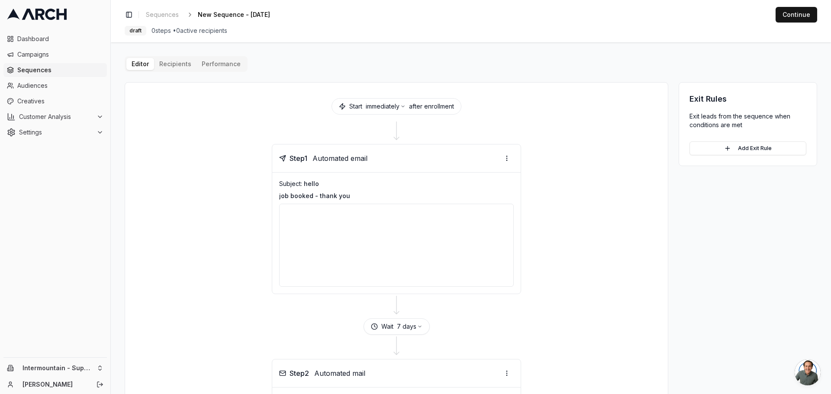
click at [460, 276] on div at bounding box center [396, 245] width 235 height 83
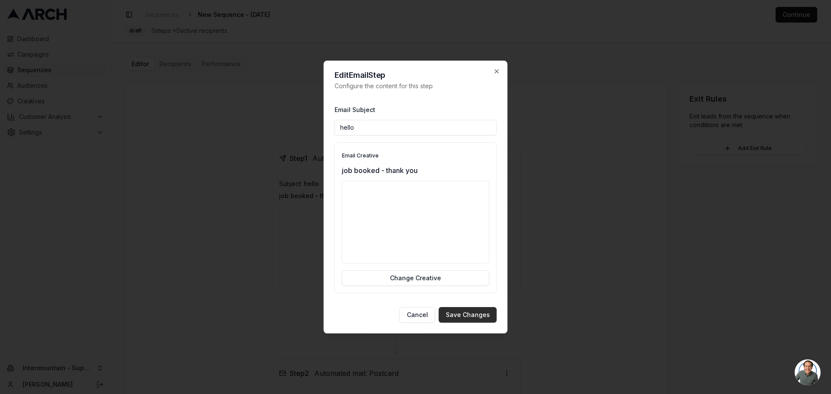
click at [462, 316] on button "Save Changes" at bounding box center [468, 315] width 58 height 16
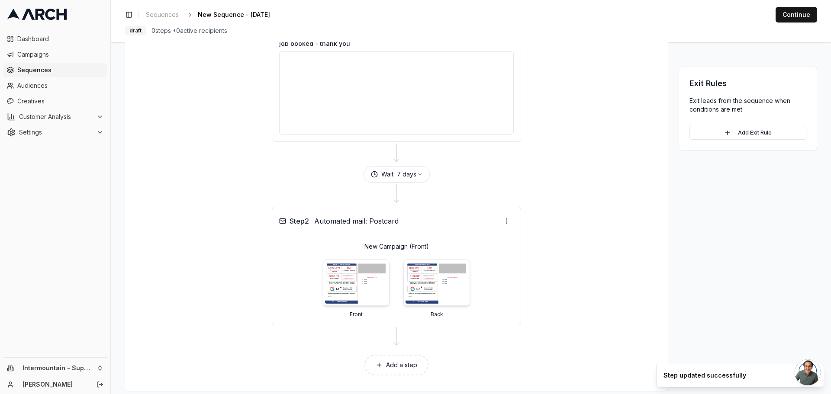
scroll to position [164, 0]
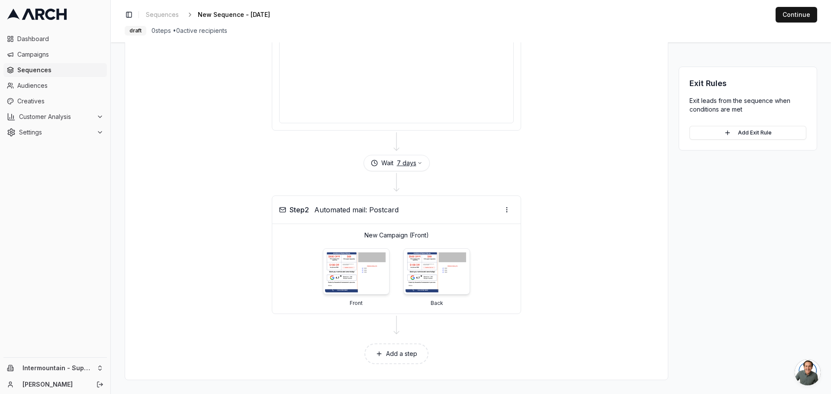
click at [408, 164] on button "7 days" at bounding box center [410, 163] width 26 height 9
click at [546, 181] on div at bounding box center [397, 183] width 522 height 24
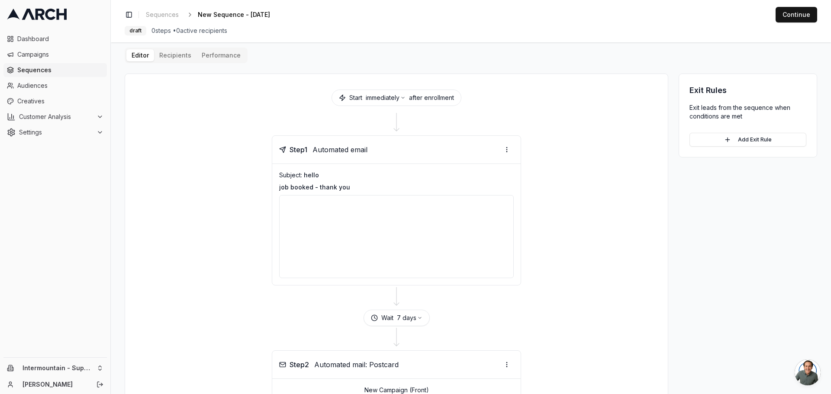
scroll to position [0, 0]
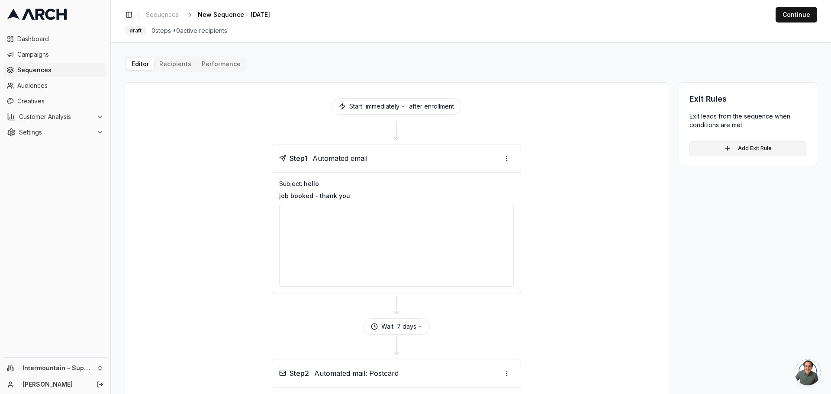
click at [753, 148] on button "Add Exit Rule" at bounding box center [748, 149] width 117 height 14
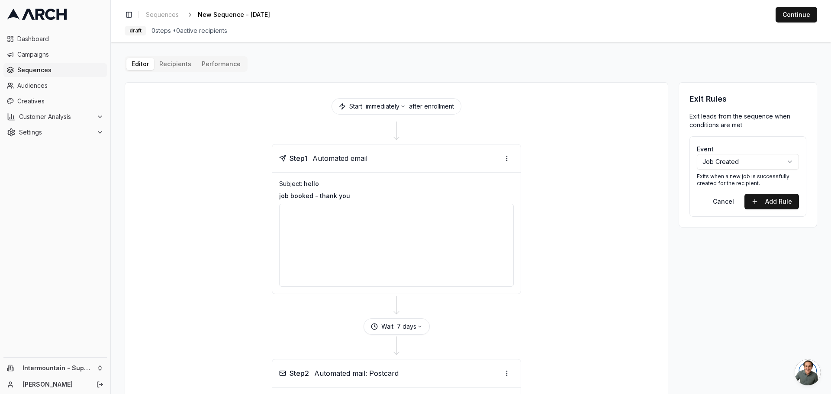
click at [753, 160] on html "Dashboard Campaigns Sequences Audiences Creatives Customer Analysis Settings In…" at bounding box center [415, 197] width 831 height 394
click at [757, 202] on button "Add Rule" at bounding box center [772, 202] width 55 height 16
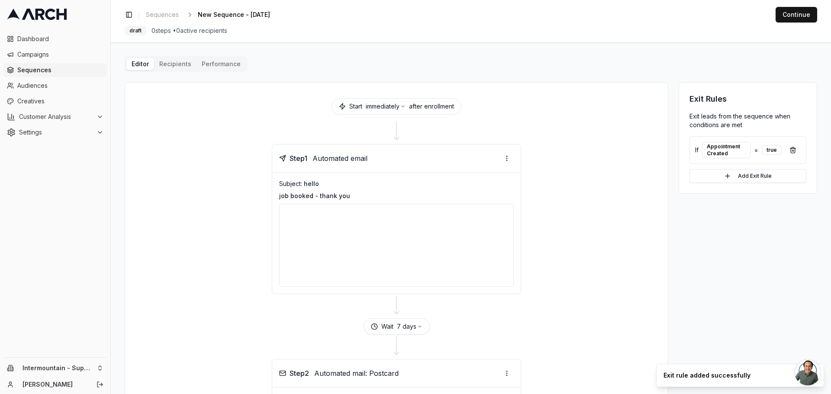
click at [425, 109] on div "Start immediately after enrollment" at bounding box center [397, 106] width 130 height 16
click at [399, 109] on button "immediately" at bounding box center [386, 106] width 40 height 9
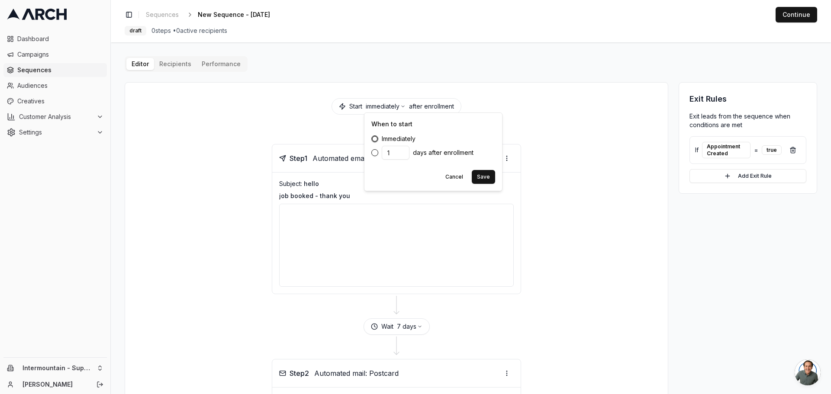
click at [426, 104] on div "Start immediately after enrollment" at bounding box center [397, 106] width 130 height 16
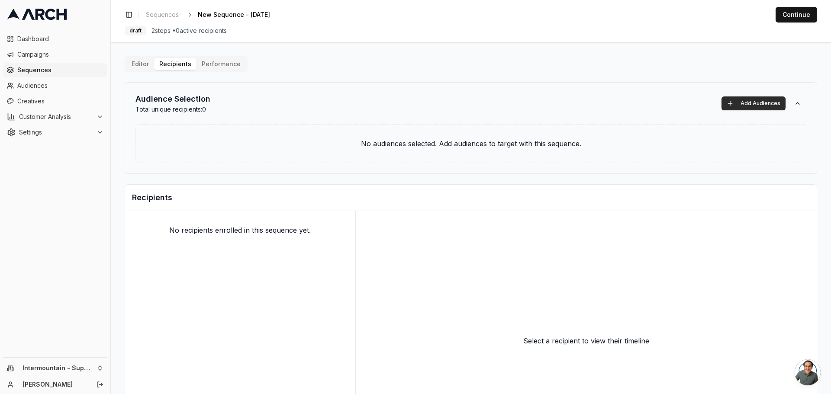
click at [728, 105] on button "Add Audiences" at bounding box center [754, 104] width 64 height 14
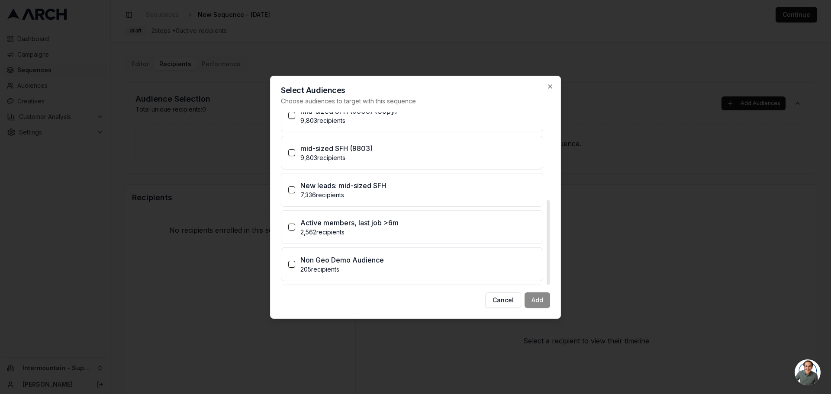
scroll to position [179, 0]
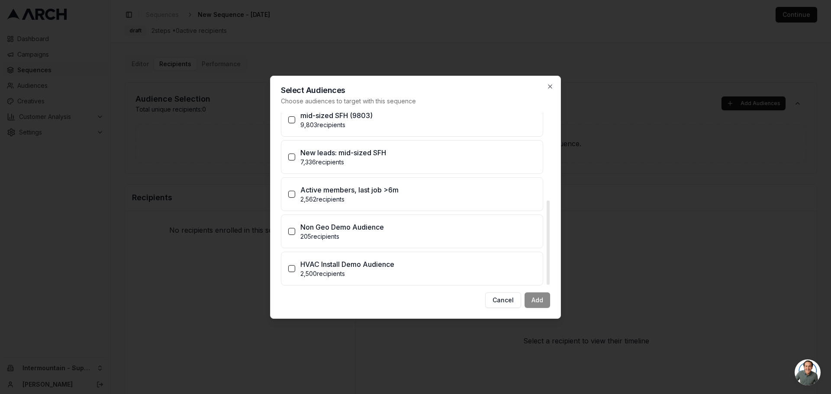
click at [327, 268] on p "HVAC Install Demo Audience" at bounding box center [348, 264] width 94 height 10
click at [295, 268] on button "HVAC Install Demo Audience 2,500 recipients" at bounding box center [291, 268] width 7 height 7
click at [537, 303] on button "Add (1)" at bounding box center [534, 301] width 32 height 16
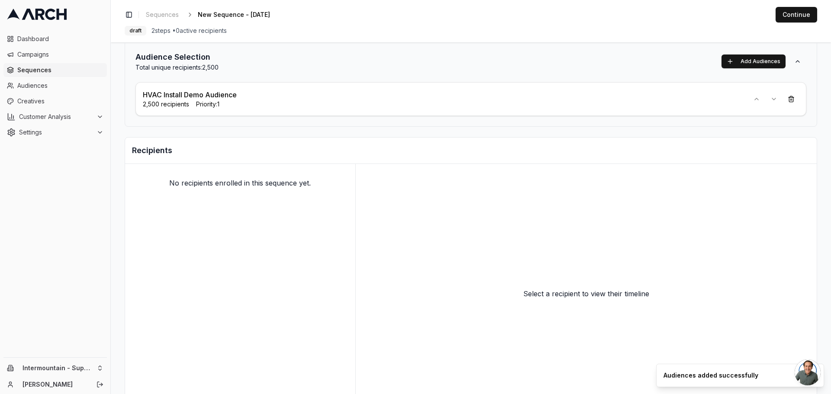
scroll to position [0, 0]
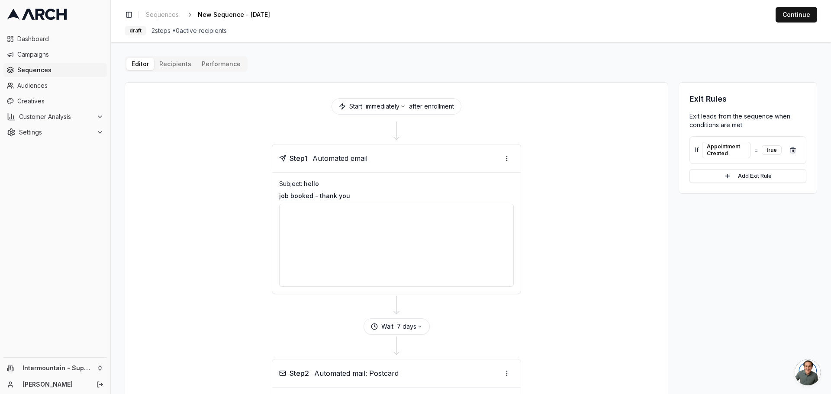
scroll to position [164, 0]
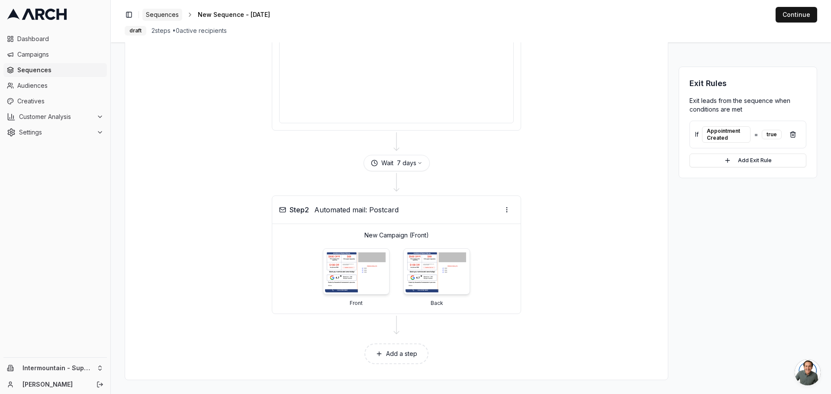
click at [154, 15] on span "Sequences" at bounding box center [162, 14] width 33 height 9
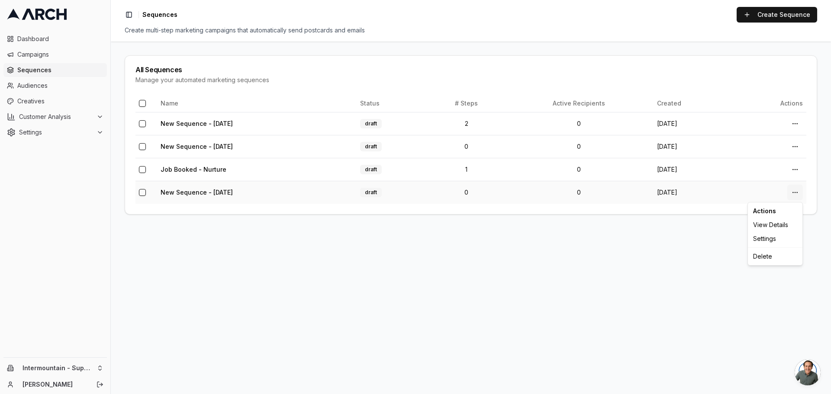
click at [798, 193] on html "Dashboard Campaigns Sequences Audiences Creatives Customer Analysis Settings In…" at bounding box center [415, 197] width 831 height 394
click at [627, 258] on html "Dashboard Campaigns Sequences Audiences Creatives Customer Analysis Settings In…" at bounding box center [415, 197] width 831 height 394
click at [798, 120] on html "Dashboard Campaigns Sequences Audiences Creatives Customer Analysis Settings In…" at bounding box center [415, 197] width 831 height 394
click at [771, 187] on div "Delete" at bounding box center [775, 188] width 51 height 14
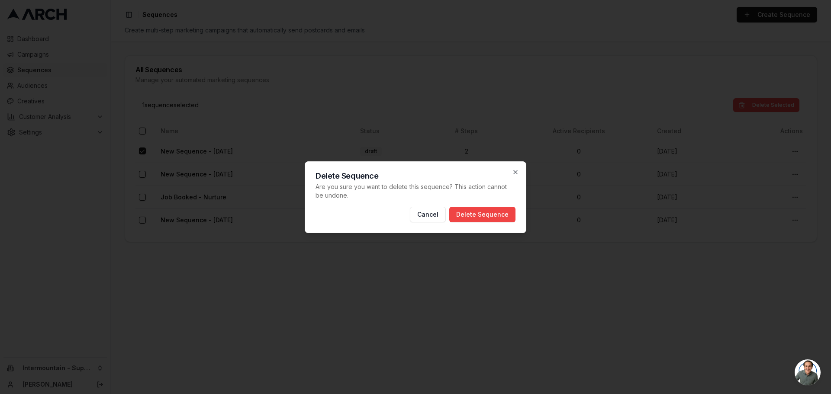
click at [512, 223] on div "Delete Sequence Are you sure you want to delete this sequence? This action cann…" at bounding box center [416, 198] width 222 height 72
click at [511, 216] on button "Delete Sequence" at bounding box center [482, 215] width 66 height 16
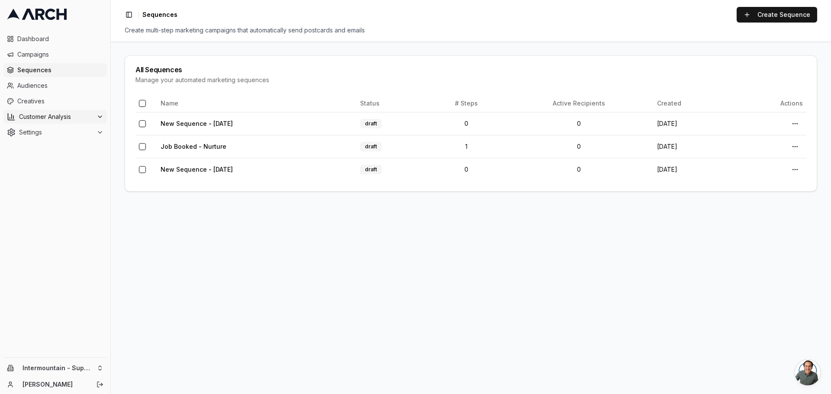
click at [93, 113] on span "Customer Analysis" at bounding box center [56, 117] width 74 height 9
click at [64, 128] on link "Overview" at bounding box center [55, 131] width 82 height 12
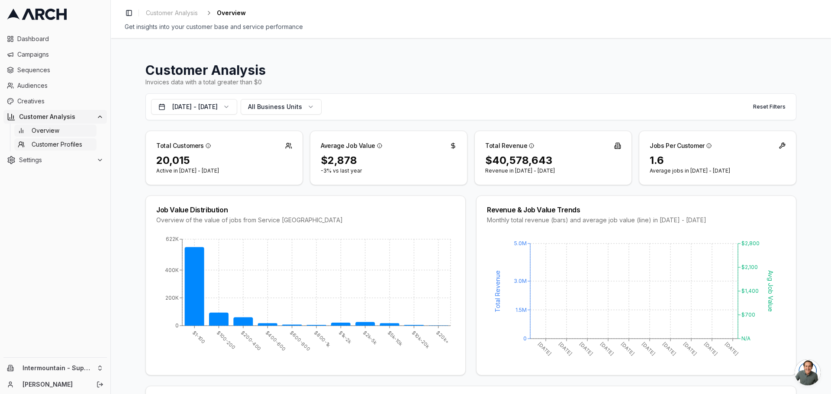
click at [74, 146] on span "Customer Profiles" at bounding box center [57, 144] width 51 height 9
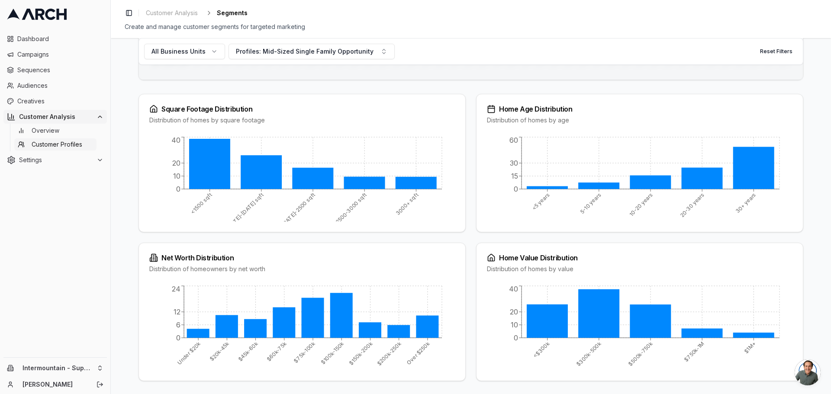
scroll to position [285, 0]
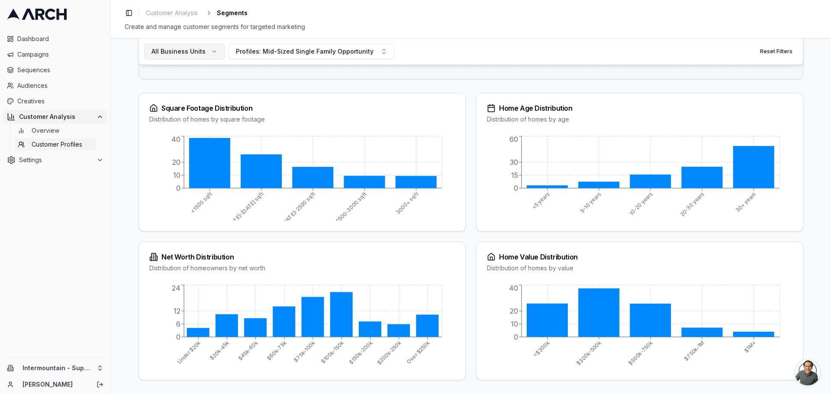
click at [200, 53] on span "All Business Units" at bounding box center [179, 51] width 54 height 9
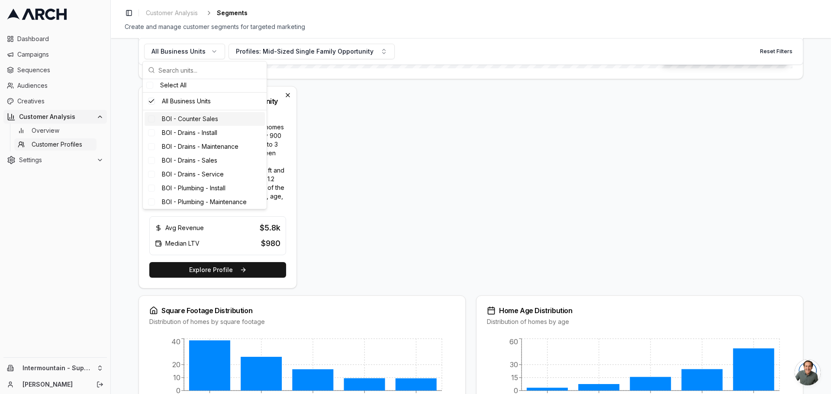
scroll to position [0, 0]
click at [123, 216] on div "All Business Units Profiles: Mid-Sized Single Family Opportunity Reset Filters …" at bounding box center [471, 216] width 721 height 356
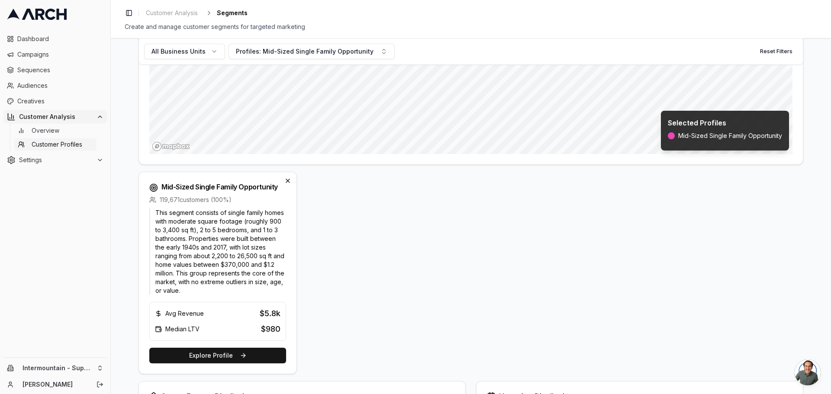
scroll to position [199, 0]
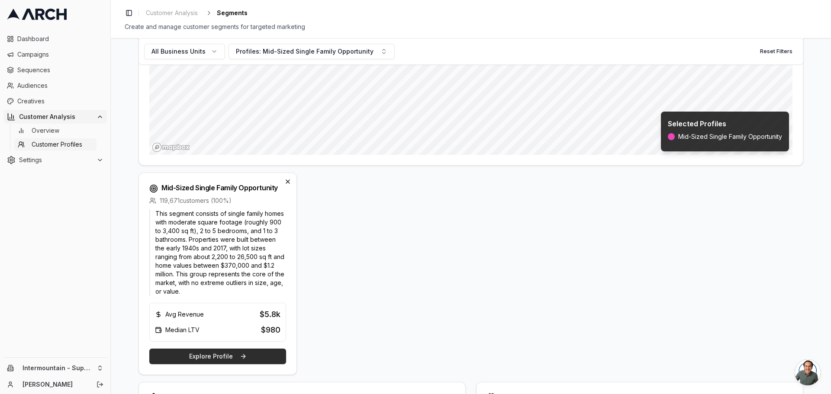
click at [217, 361] on button "Explore Profile" at bounding box center [217, 357] width 137 height 16
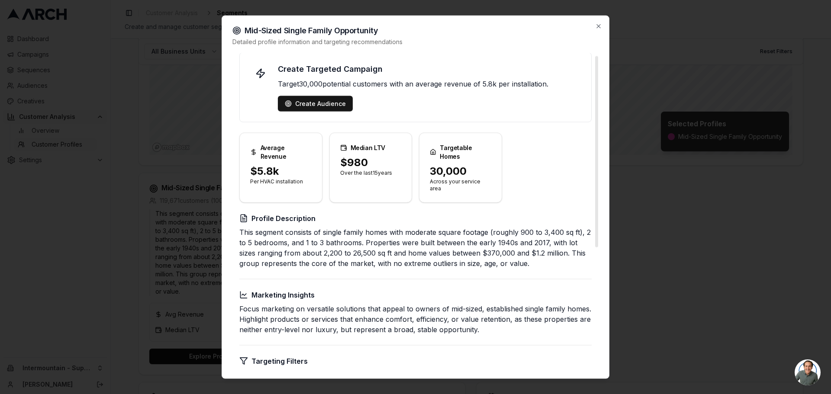
scroll to position [0, 0]
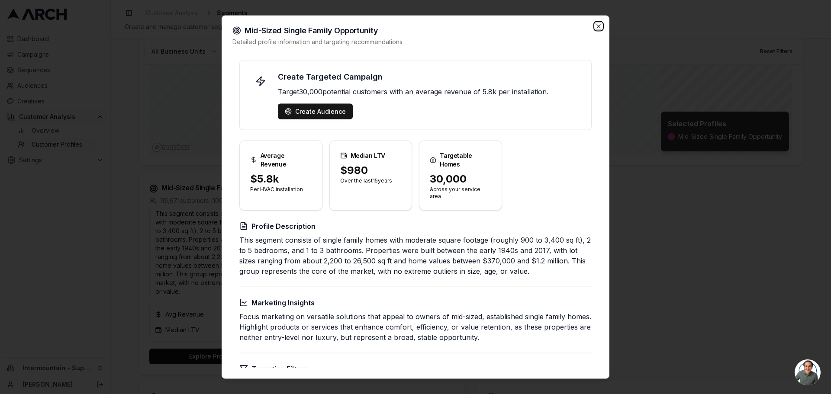
click at [599, 24] on icon "button" at bounding box center [598, 26] width 7 height 7
